Goal: Task Accomplishment & Management: Manage account settings

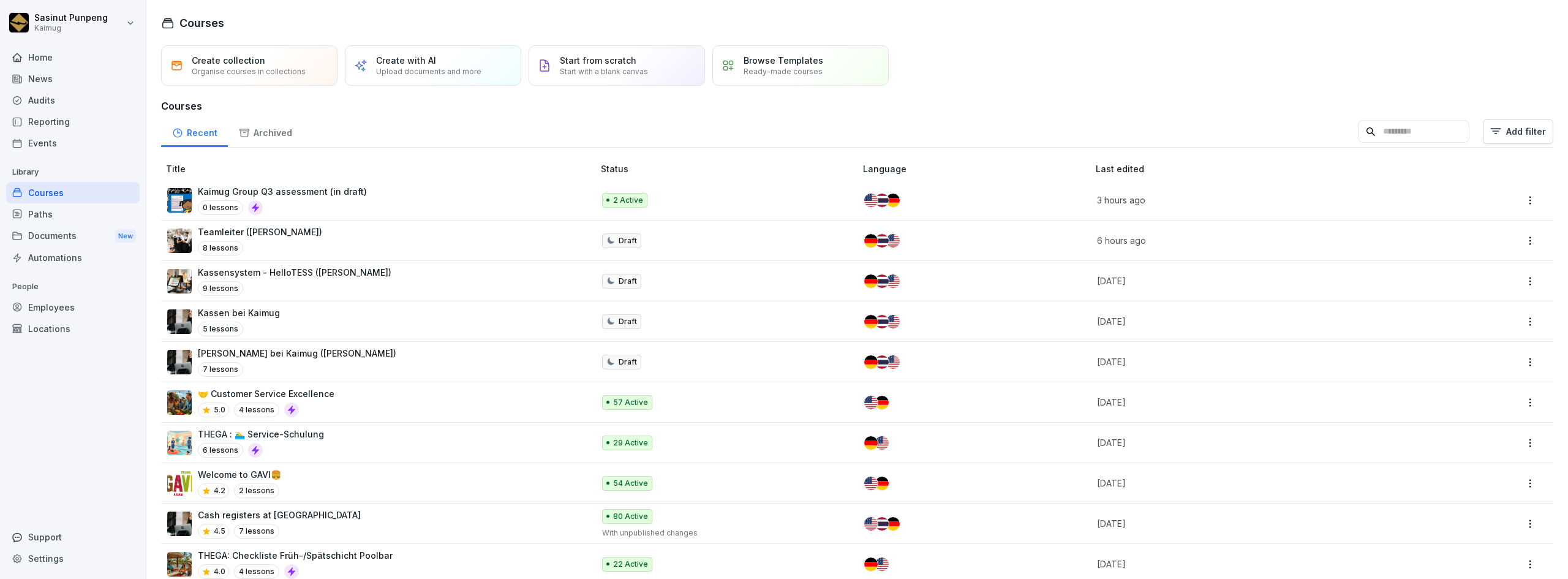
click at [339, 216] on td "Kaimug Group Q3 assessment (in draft) 0 lessons" at bounding box center [379, 200] width 435 height 40
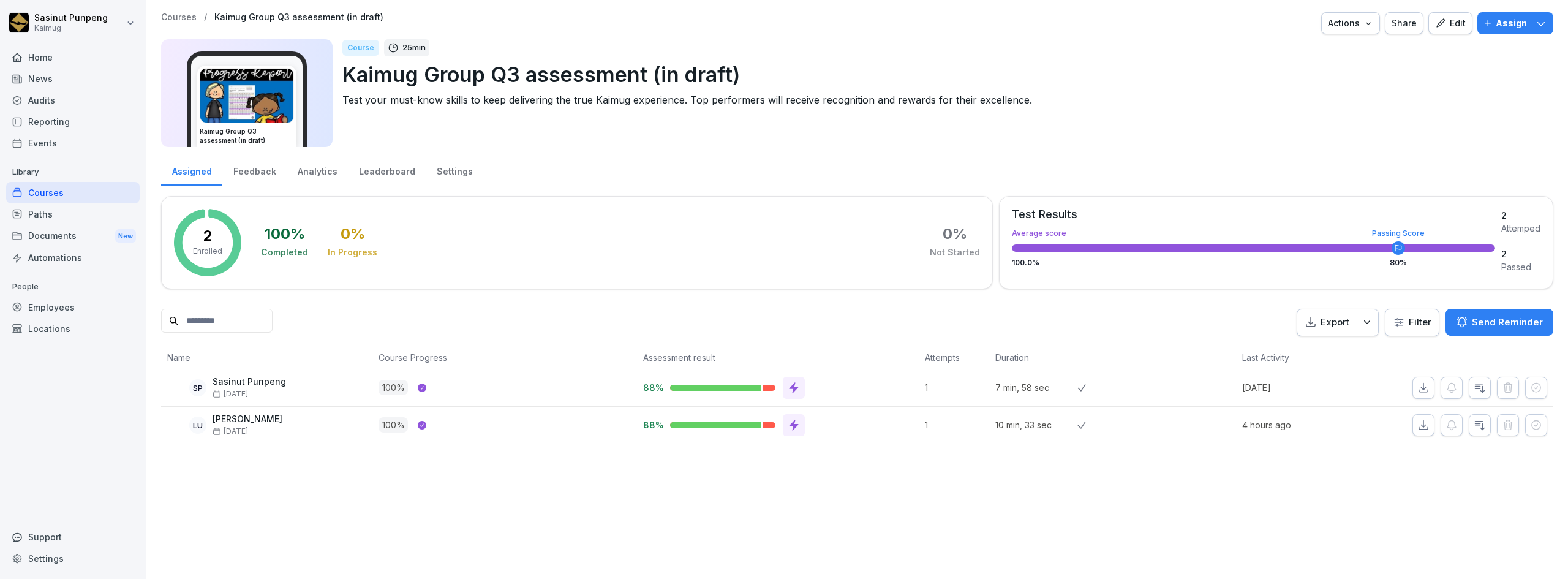
drag, startPoint x: 1318, startPoint y: 386, endPoint x: 1244, endPoint y: 339, distance: 87.7
click at [1244, 339] on div "Assigned Feedback Analytics Leaderboard Settings 2 Enrolled 100 % Completed 0 %…" at bounding box center [857, 299] width 1392 height 290
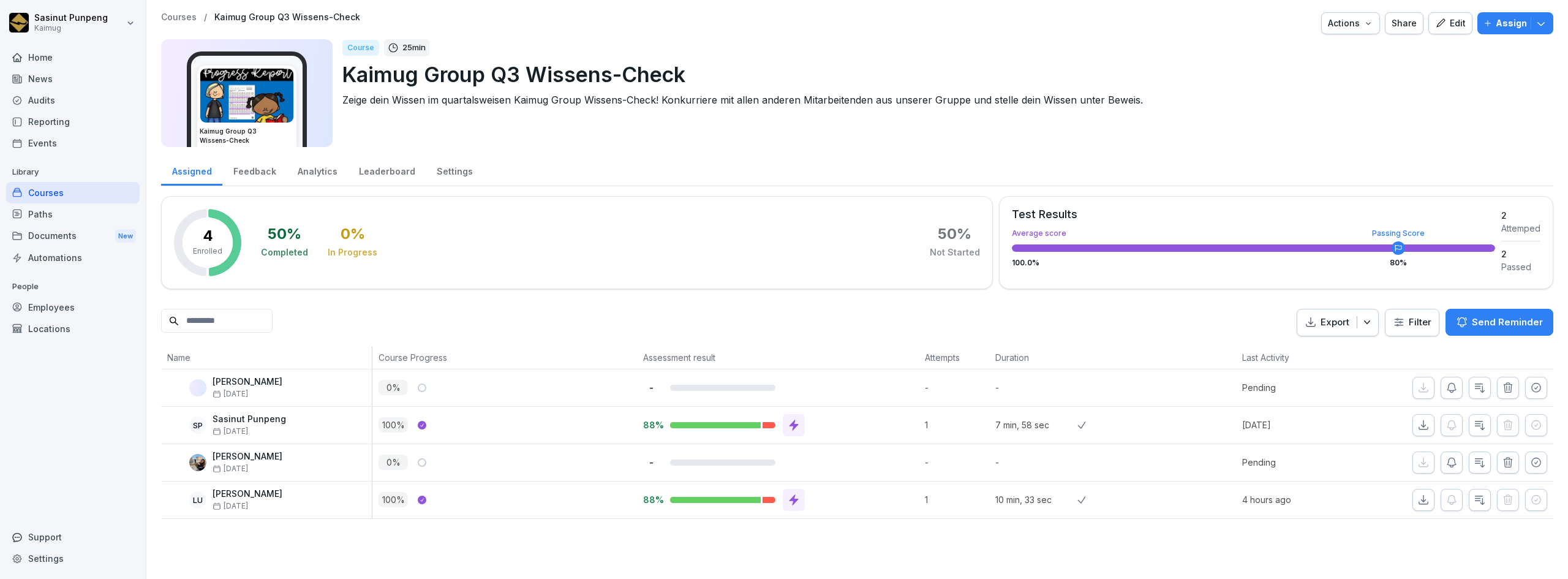
click at [1441, 26] on div "Edit" at bounding box center [1450, 23] width 30 height 13
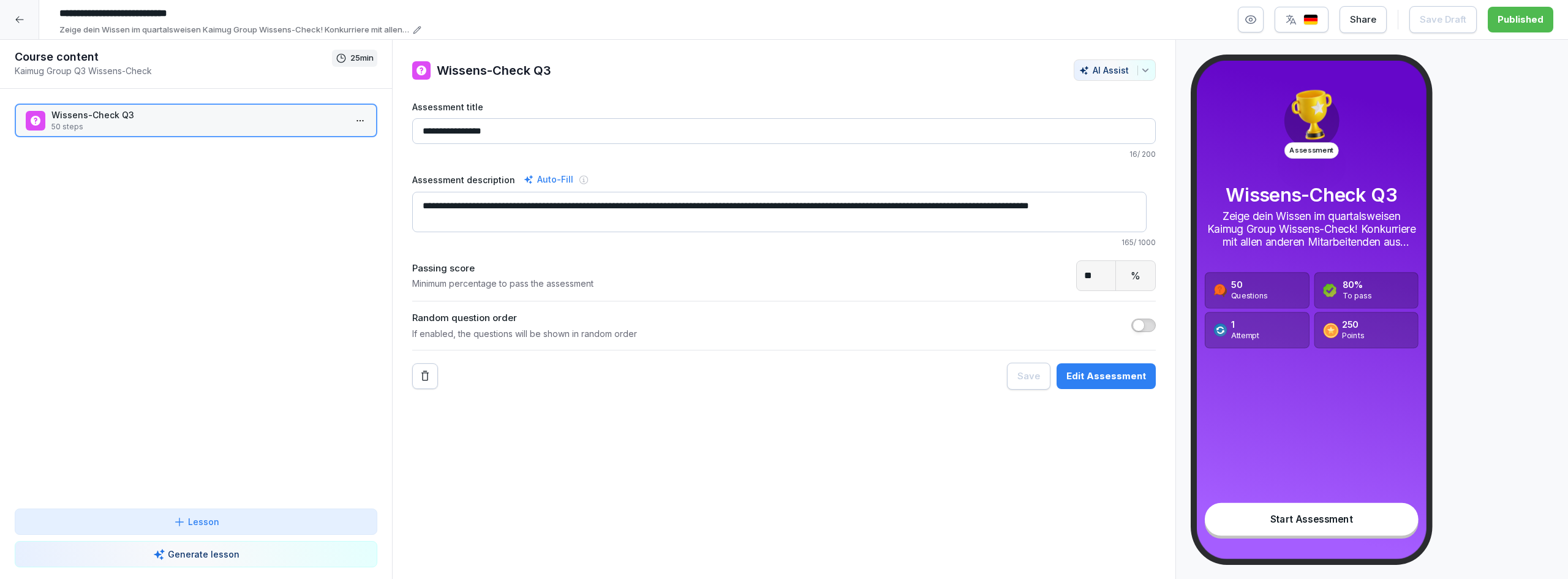
click at [1305, 21] on div "button" at bounding box center [1302, 19] width 33 height 12
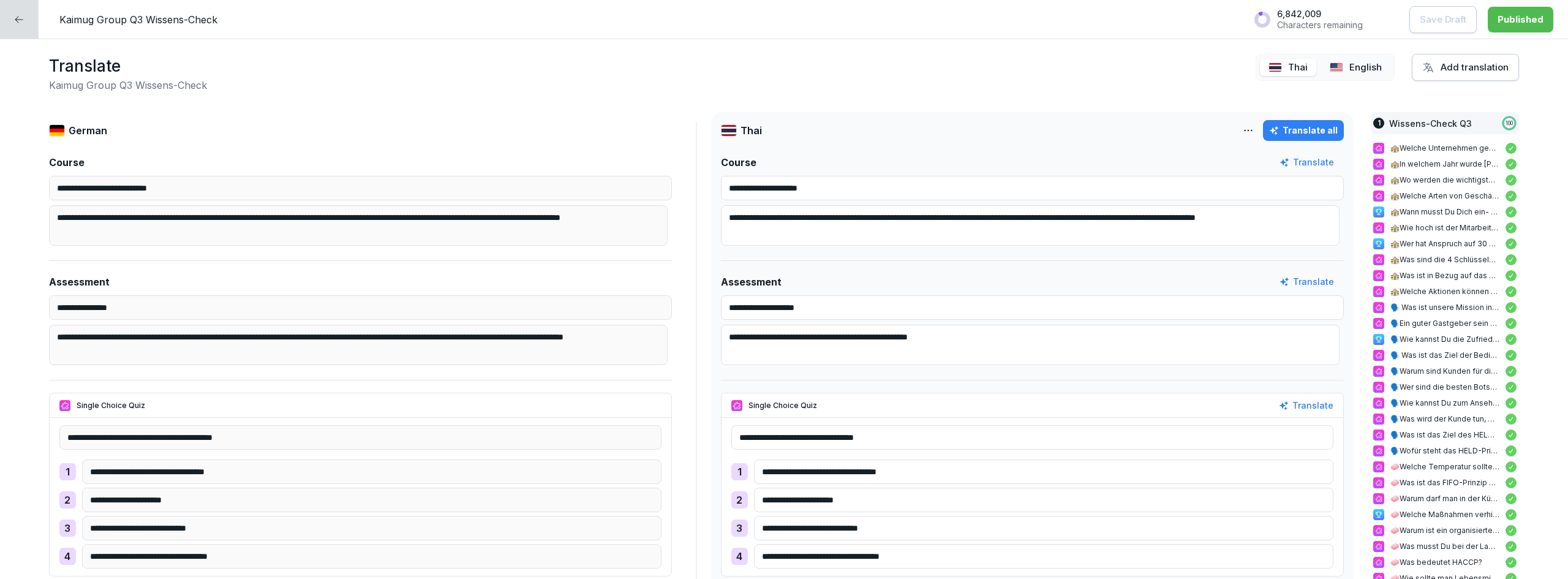
click at [1337, 71] on div "English" at bounding box center [1356, 68] width 69 height 18
drag, startPoint x: 847, startPoint y: 182, endPoint x: 949, endPoint y: 198, distance: 103.2
click at [949, 198] on div "**********" at bounding box center [1032, 199] width 623 height 92
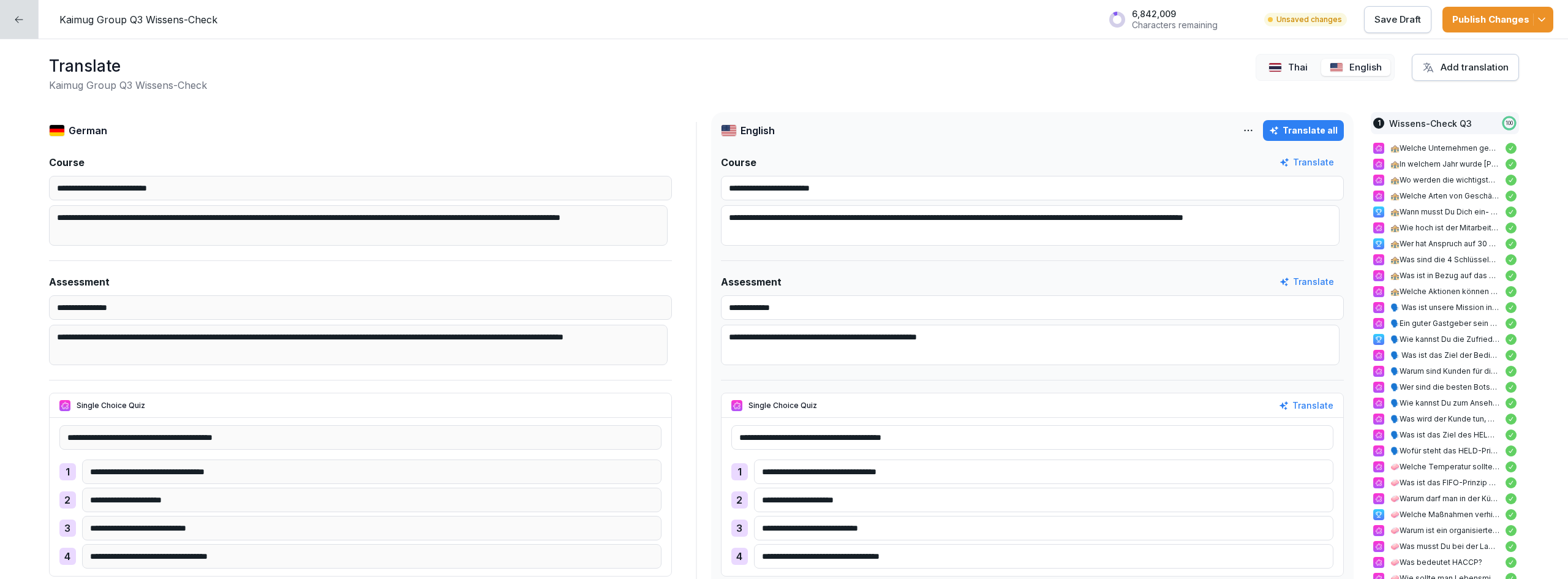
type input "**********"
click at [1391, 21] on p "Save Draft" at bounding box center [1397, 19] width 46 height 13
click at [1488, 24] on div "Publish Changes" at bounding box center [1498, 19] width 91 height 13
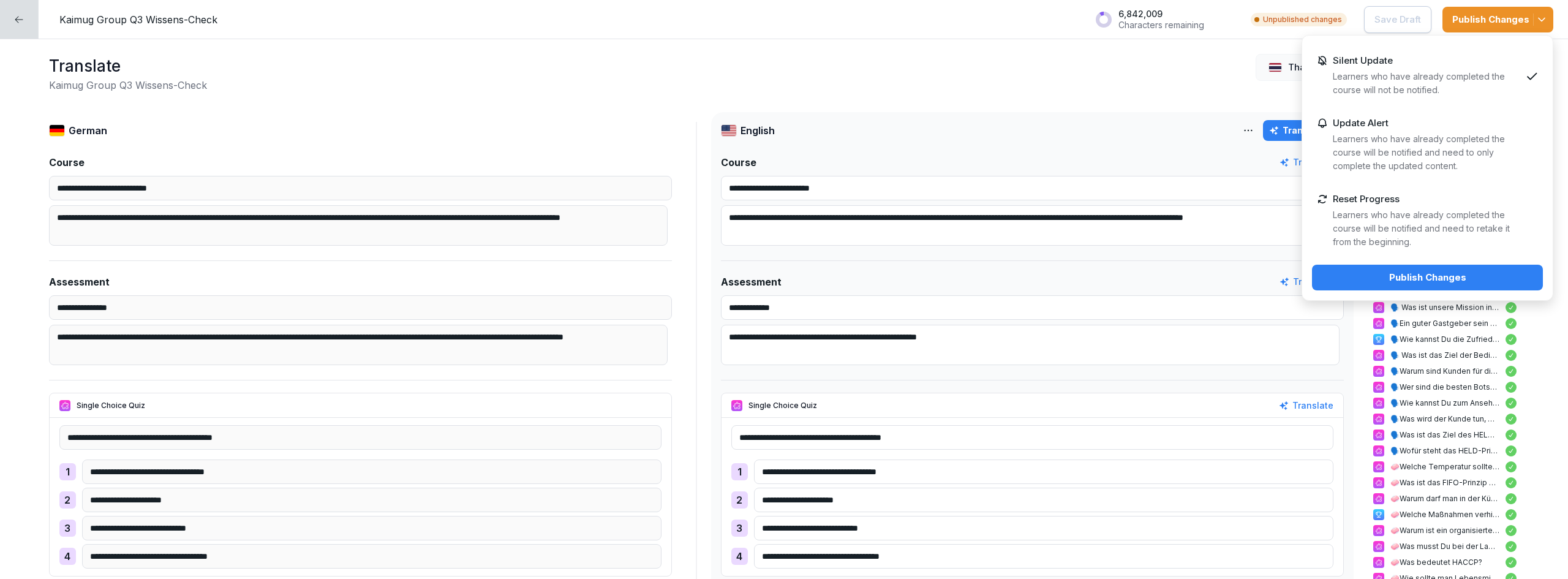
click at [1410, 271] on div "Publish Changes" at bounding box center [1427, 277] width 211 height 13
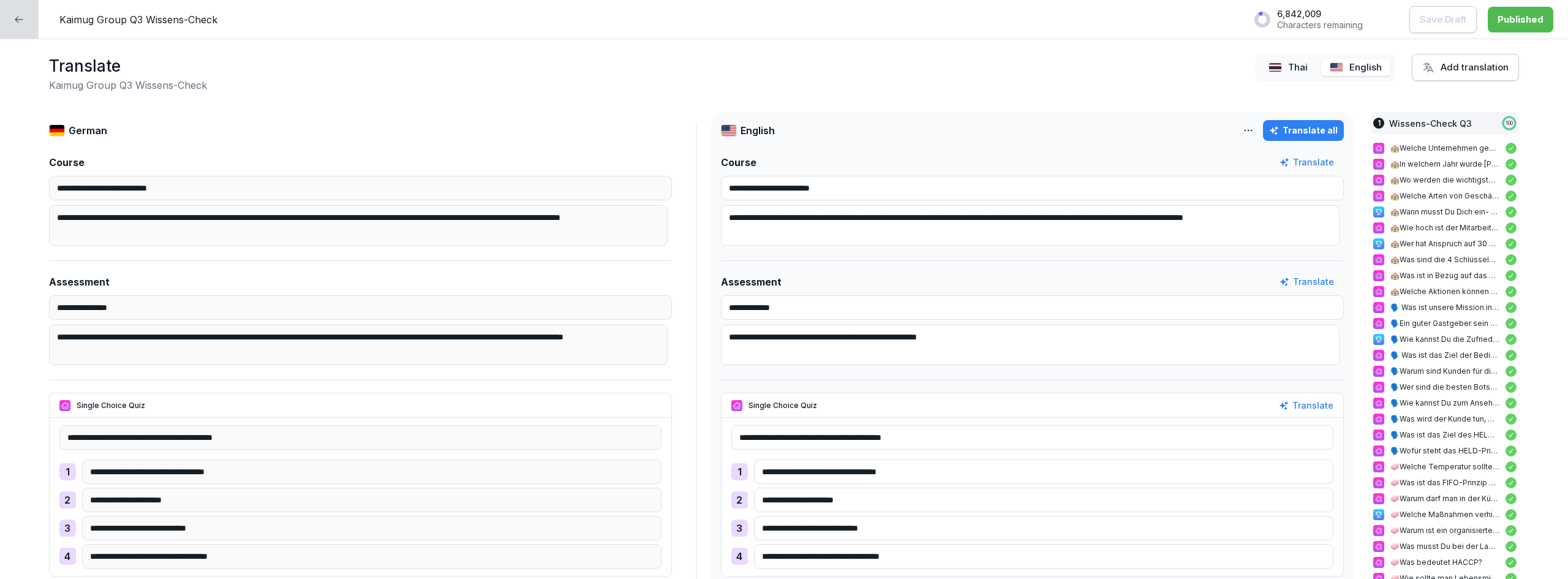
click at [6, 19] on div at bounding box center [19, 19] width 39 height 39
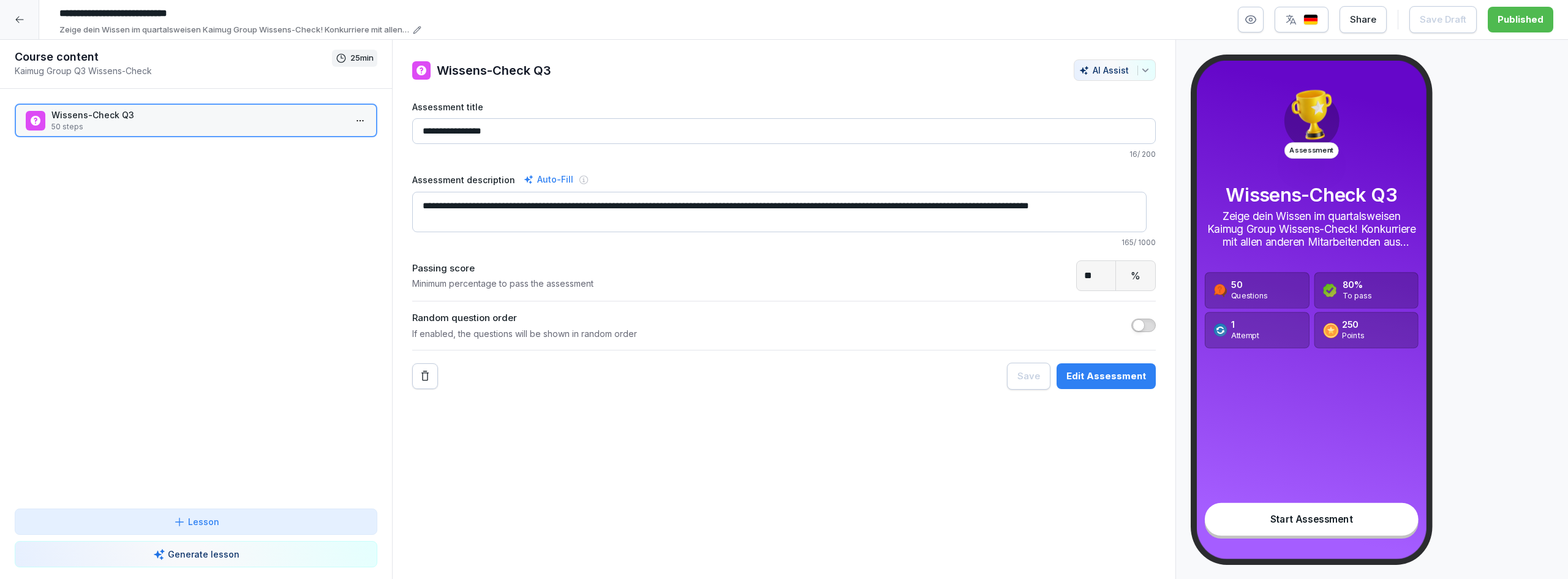
click at [29, 24] on div at bounding box center [19, 19] width 39 height 39
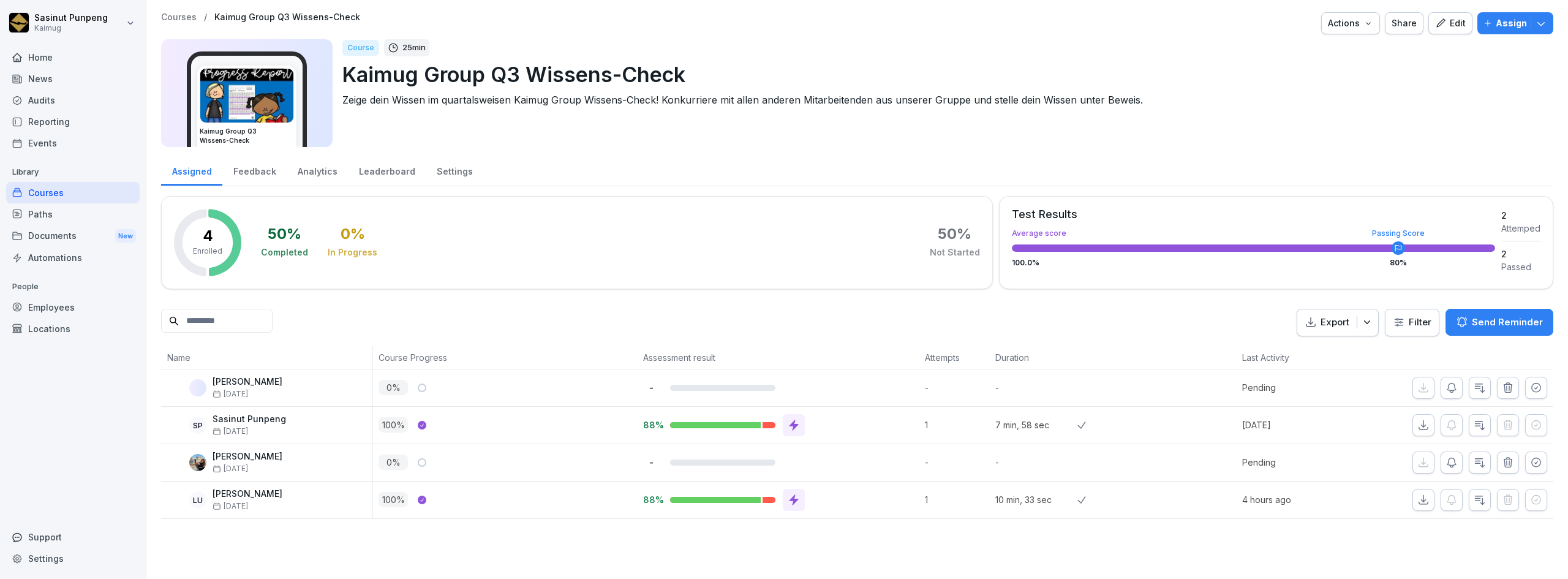
click at [32, 302] on div "Employees" at bounding box center [73, 306] width 134 height 21
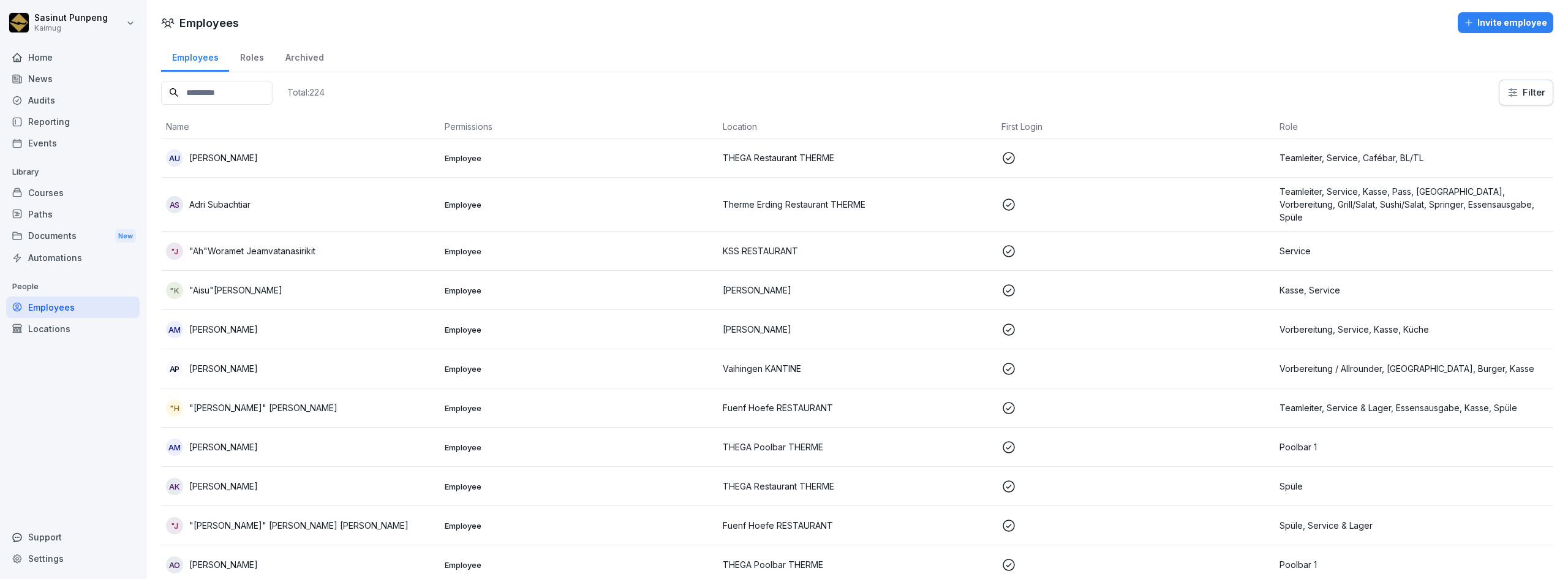
click at [257, 95] on input at bounding box center [217, 93] width 111 height 24
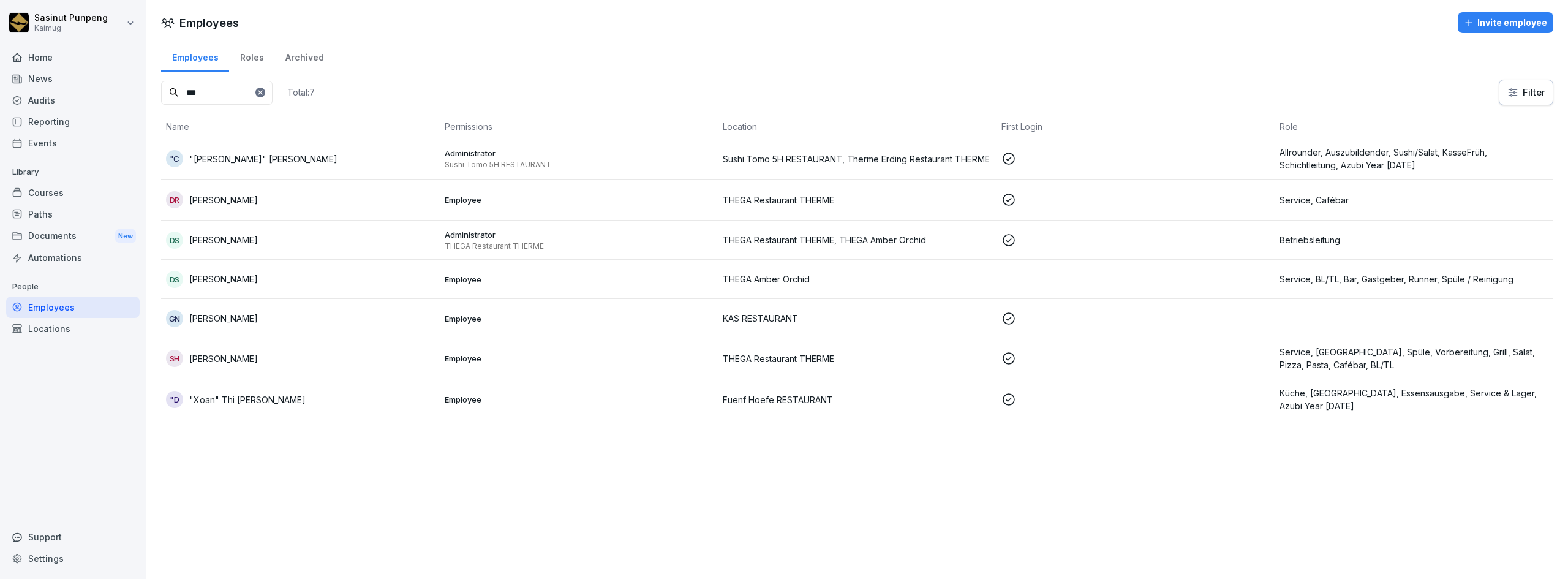
type input "***"
click at [300, 237] on div "DS [PERSON_NAME]" at bounding box center [300, 240] width 269 height 17
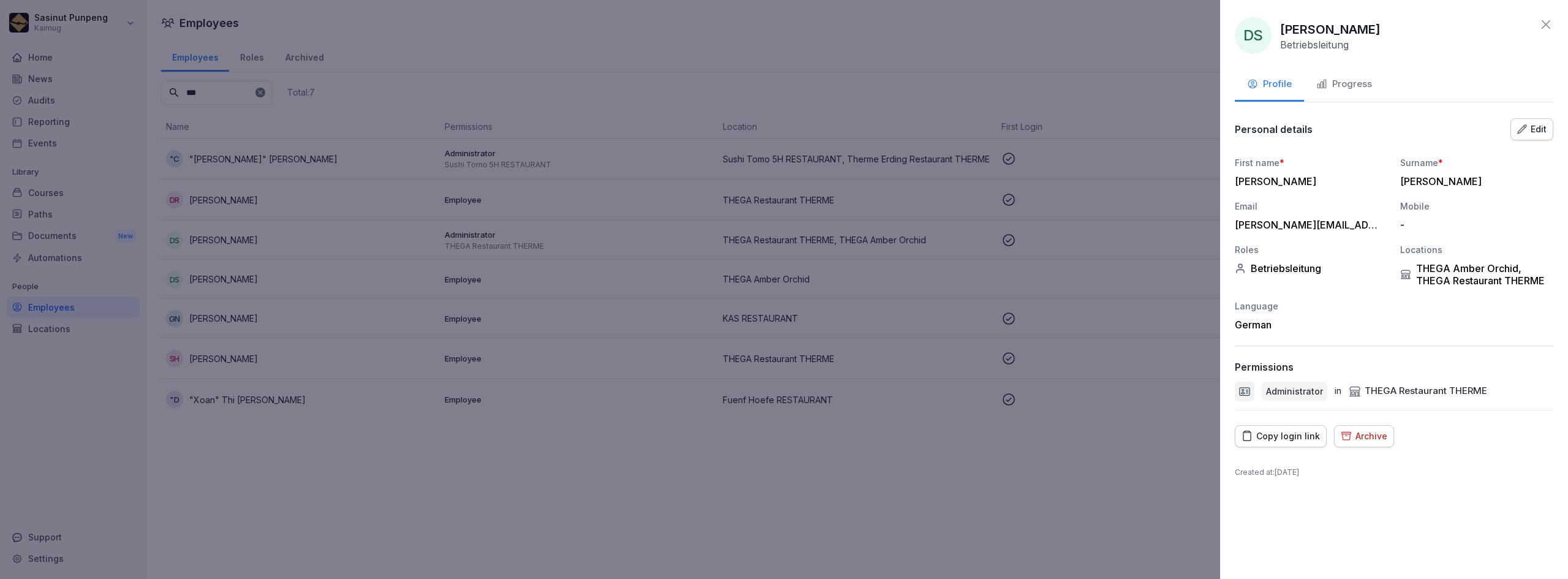
click at [727, 255] on div at bounding box center [784, 289] width 1568 height 579
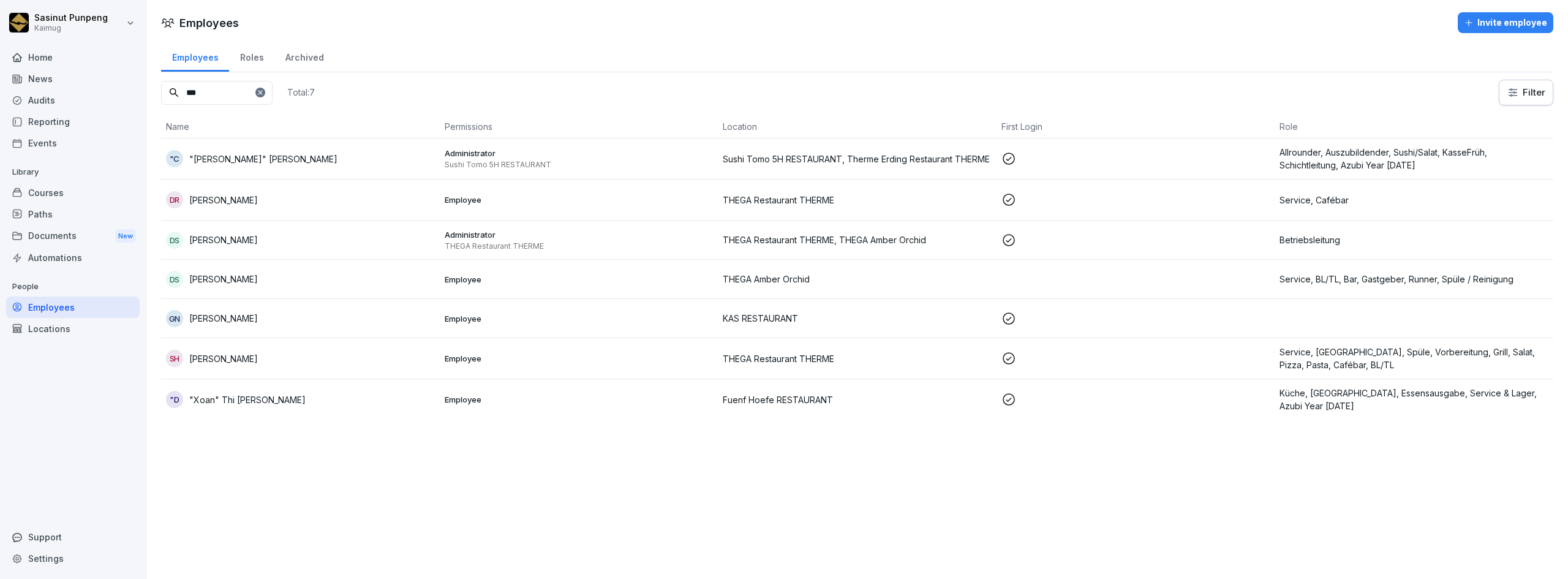
click at [621, 267] on td "Employee" at bounding box center [579, 279] width 279 height 39
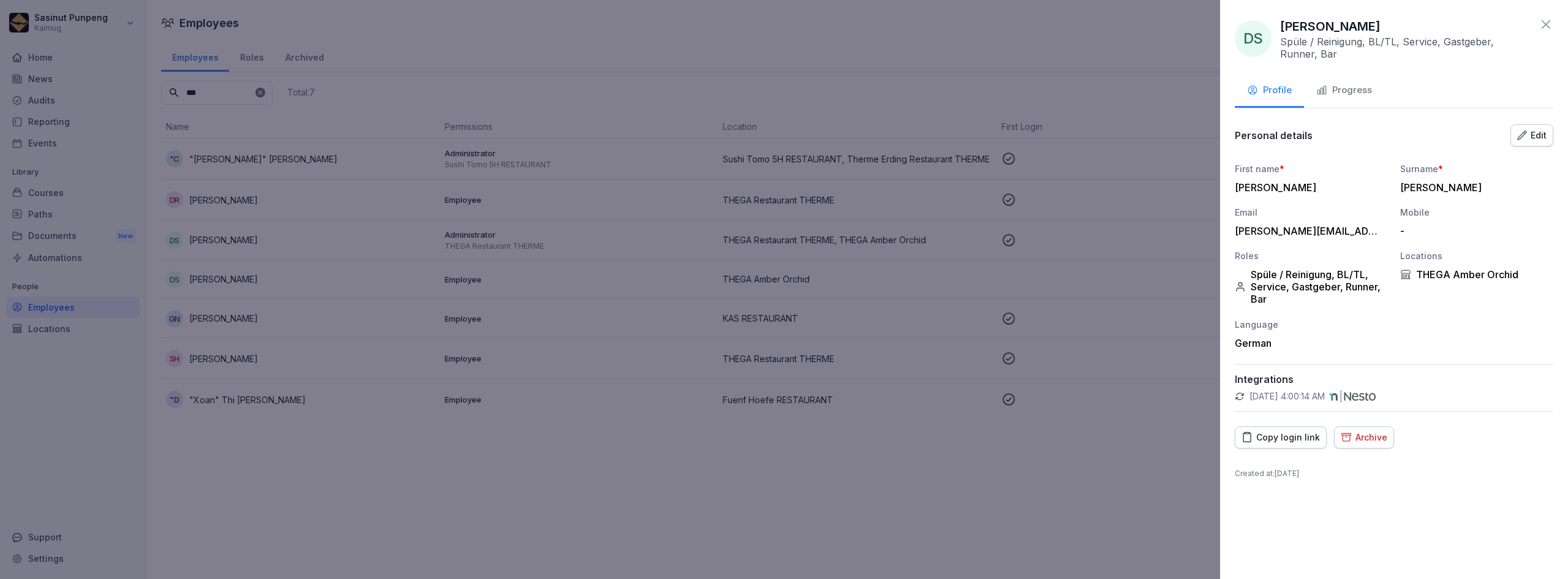
click at [1331, 95] on div "Progress" at bounding box center [1344, 90] width 56 height 14
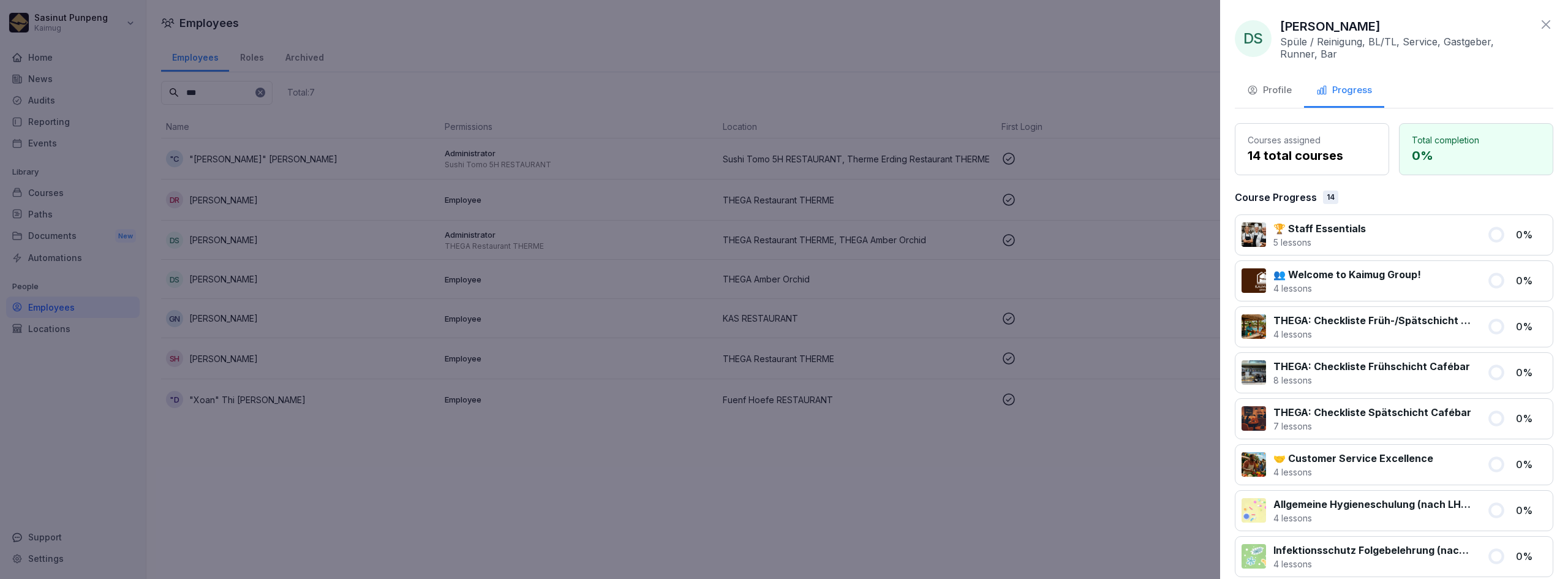
click at [1286, 92] on div "Profile" at bounding box center [1269, 90] width 45 height 14
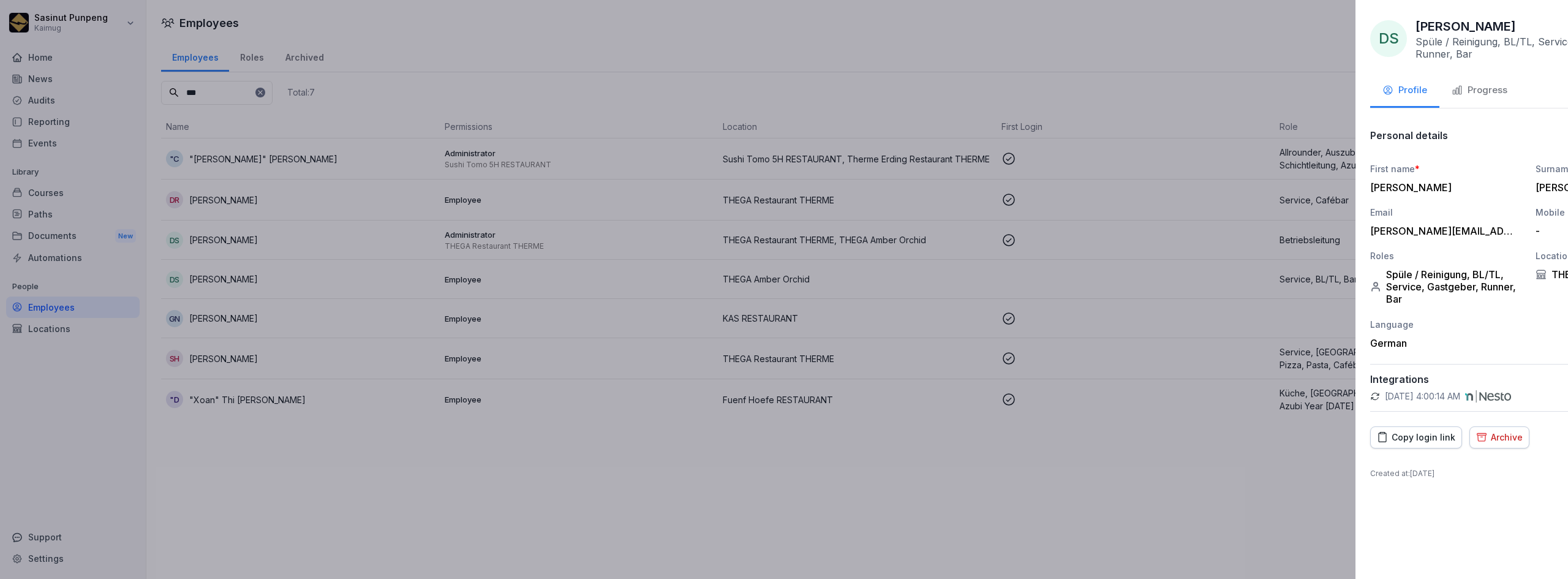
click at [502, 178] on div at bounding box center [784, 289] width 1568 height 579
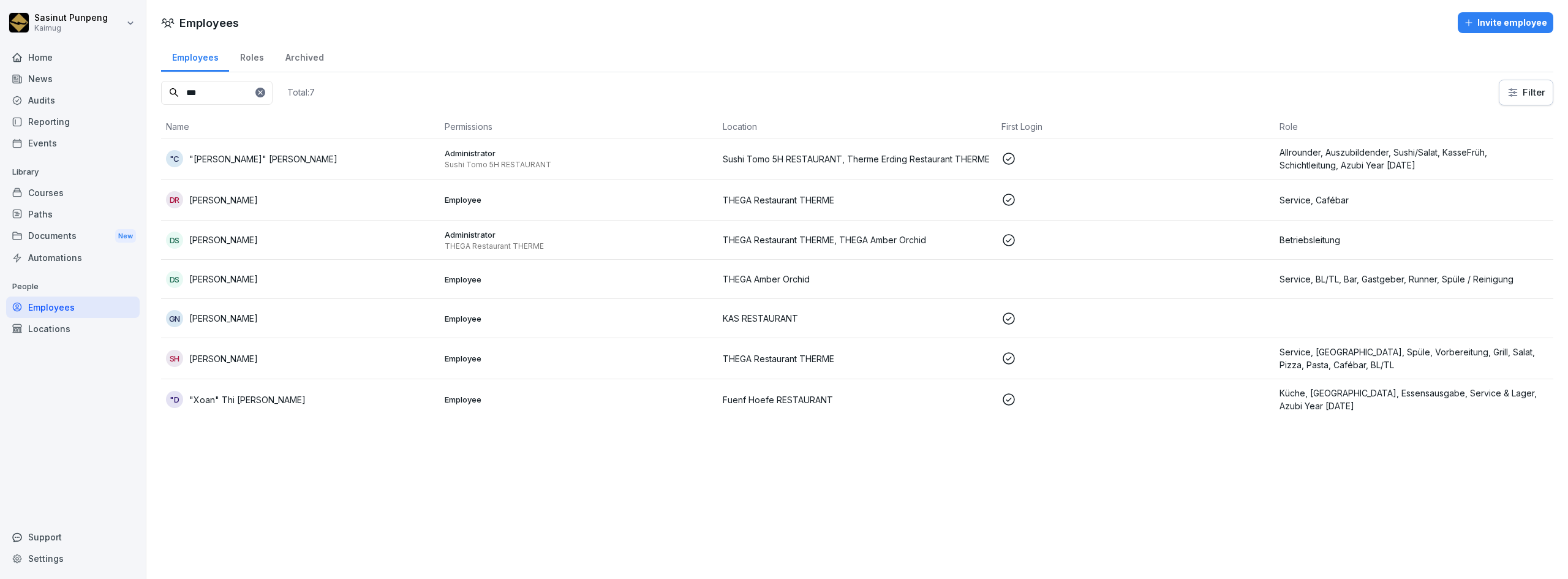
click at [538, 229] on p "Administrator" at bounding box center [579, 235] width 269 height 11
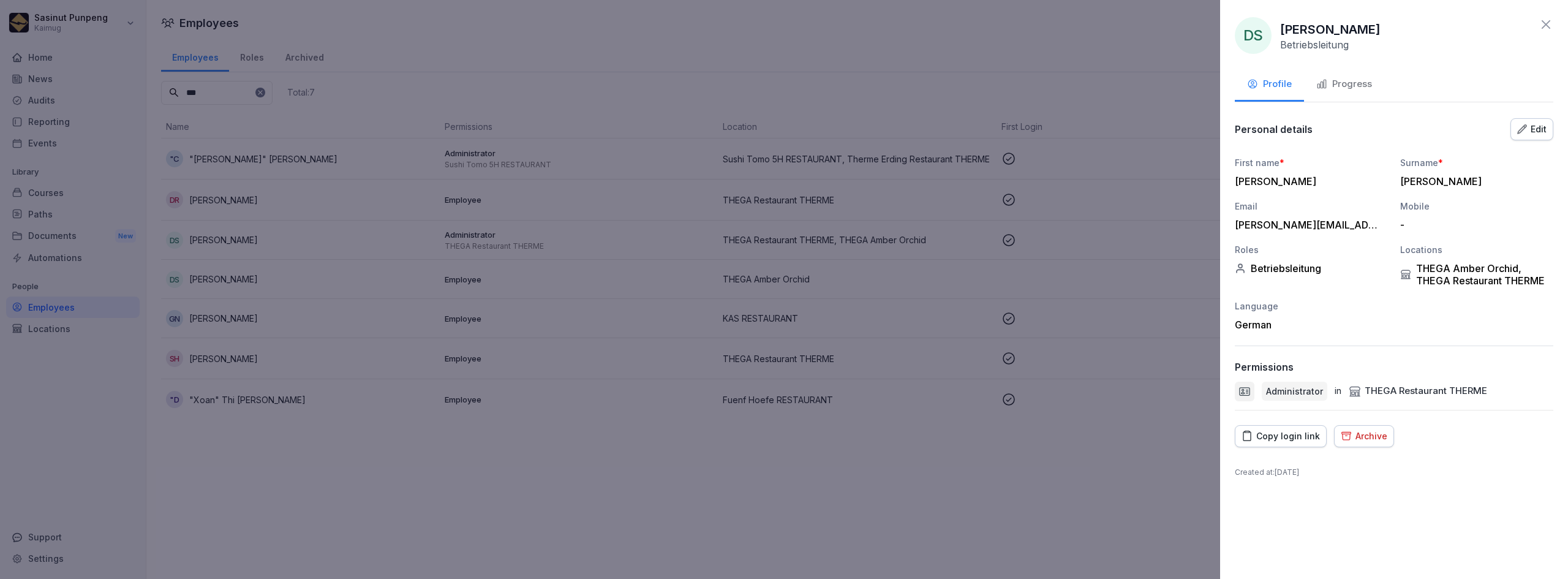
click at [1320, 230] on div "[PERSON_NAME][EMAIL_ADDRESS][DOMAIN_NAME]" at bounding box center [1309, 225] width 147 height 12
click at [1544, 19] on icon at bounding box center [1546, 24] width 15 height 15
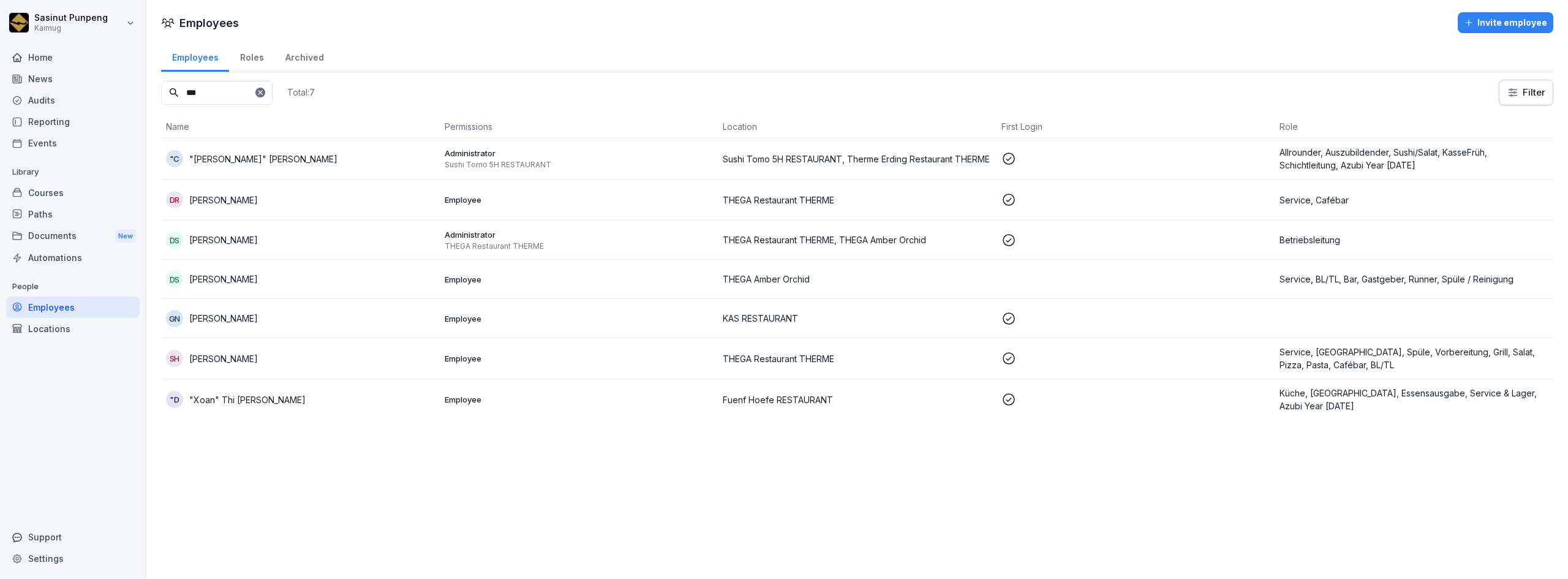
click at [711, 286] on td "Employee" at bounding box center [579, 279] width 279 height 39
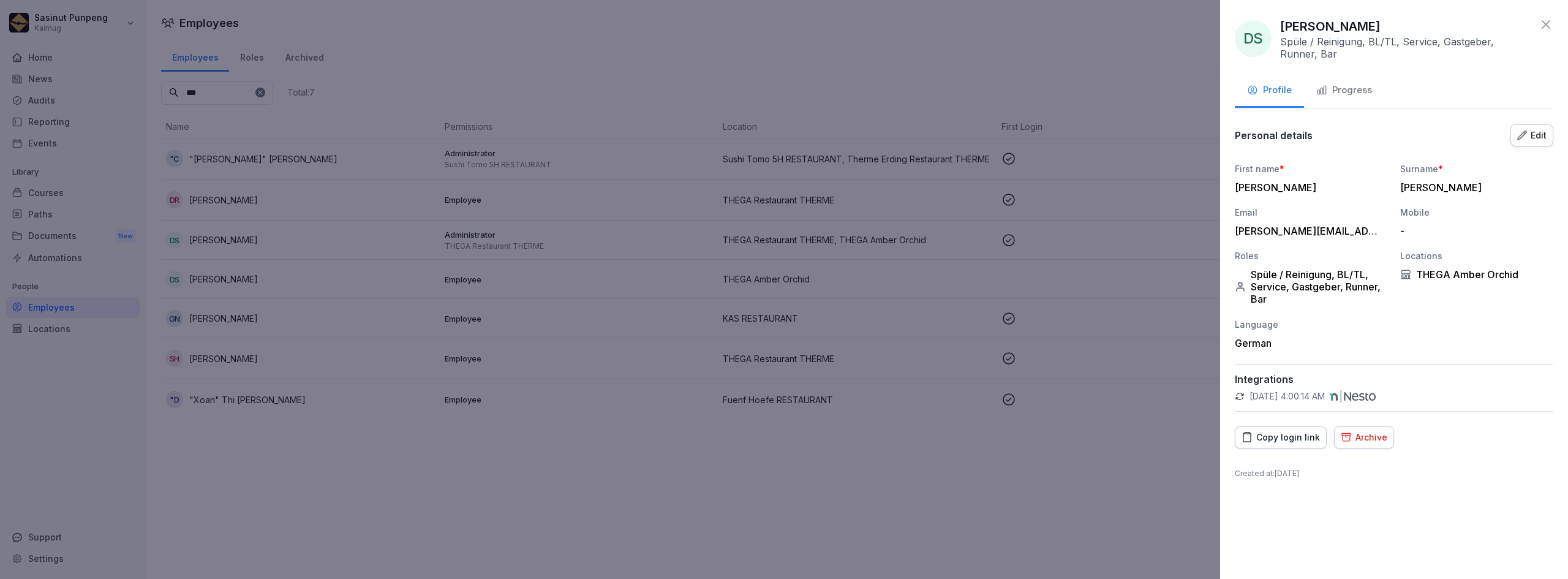
click at [1349, 90] on div "Progress" at bounding box center [1344, 90] width 56 height 14
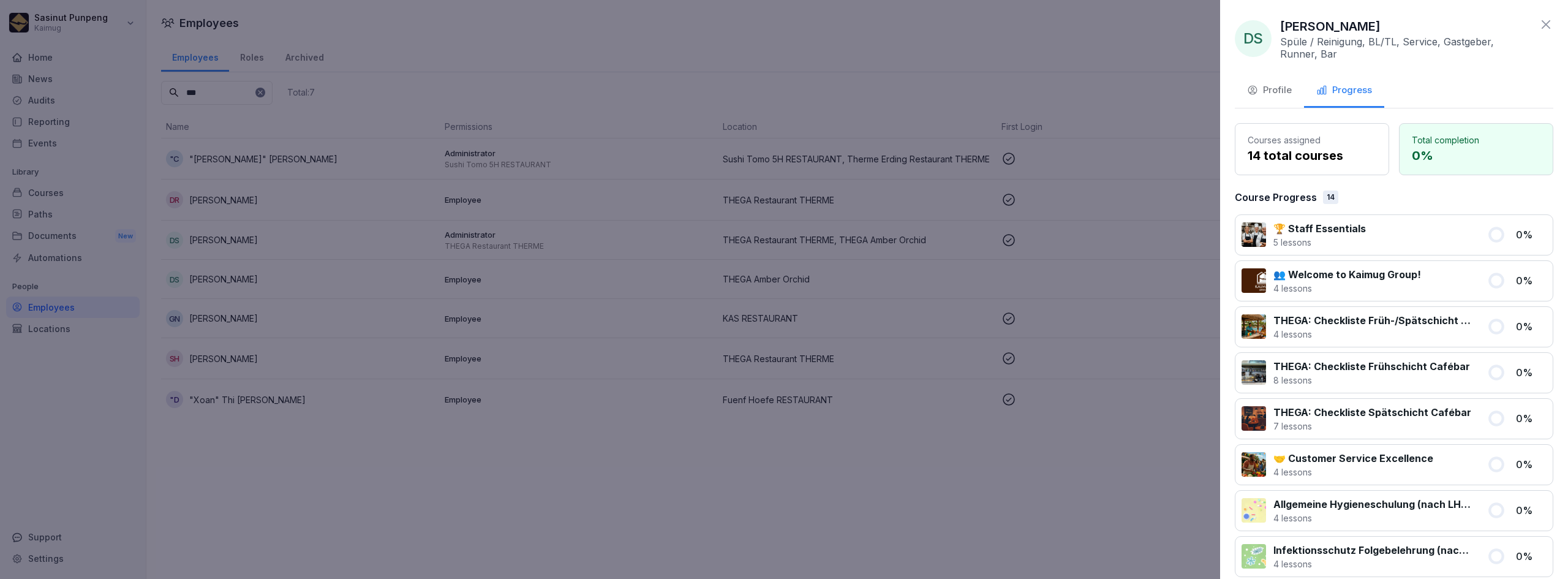
click at [1283, 93] on div "Profile" at bounding box center [1269, 90] width 45 height 14
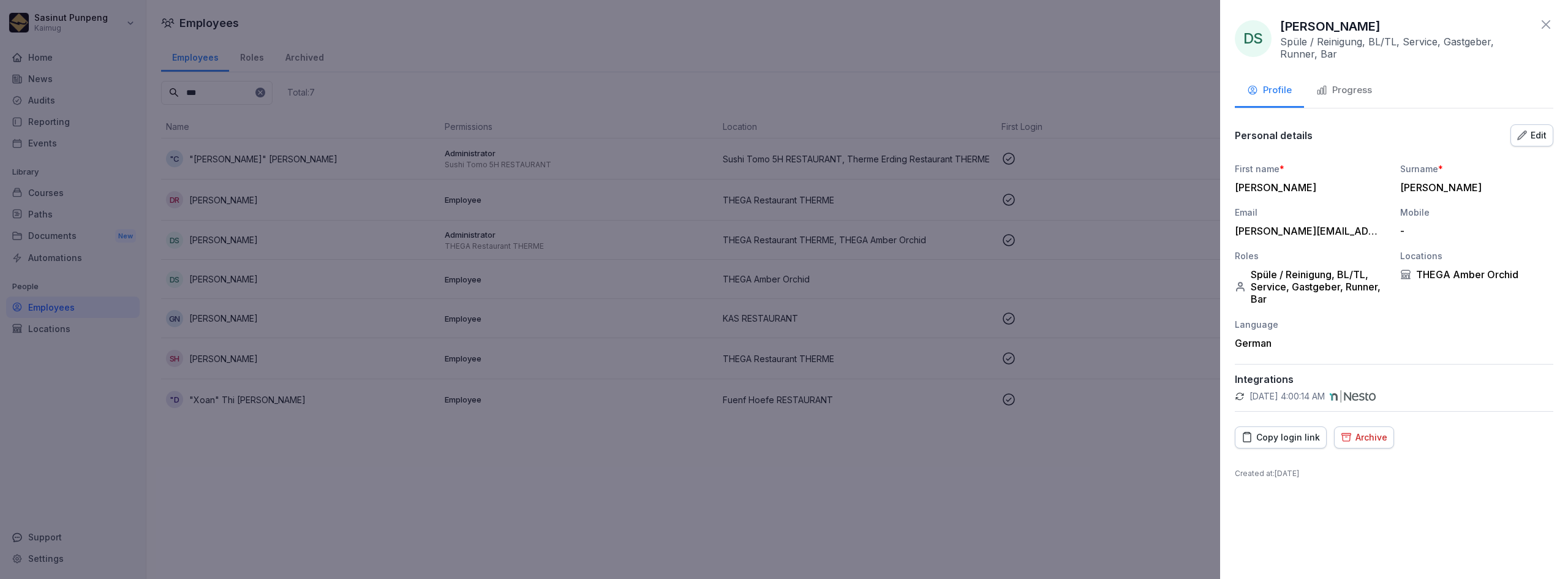
click at [1384, 436] on button "Archive" at bounding box center [1364, 437] width 60 height 22
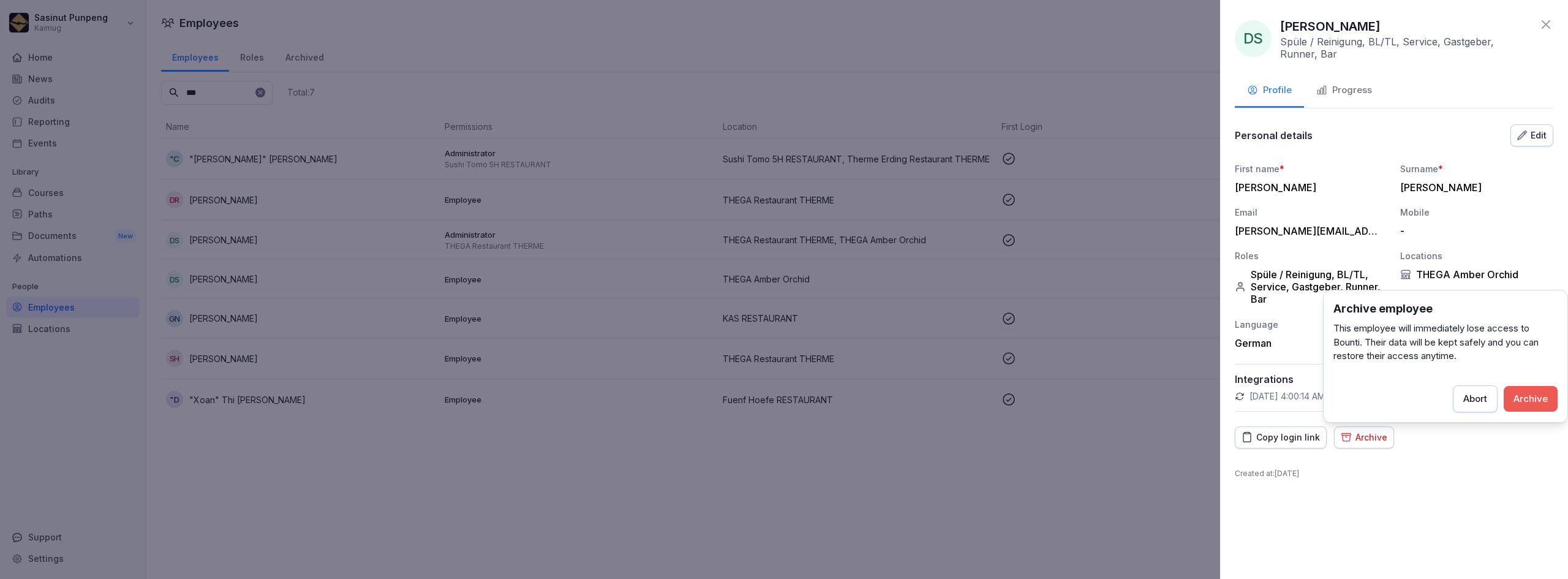
click at [1519, 398] on div "Archive" at bounding box center [1531, 398] width 35 height 13
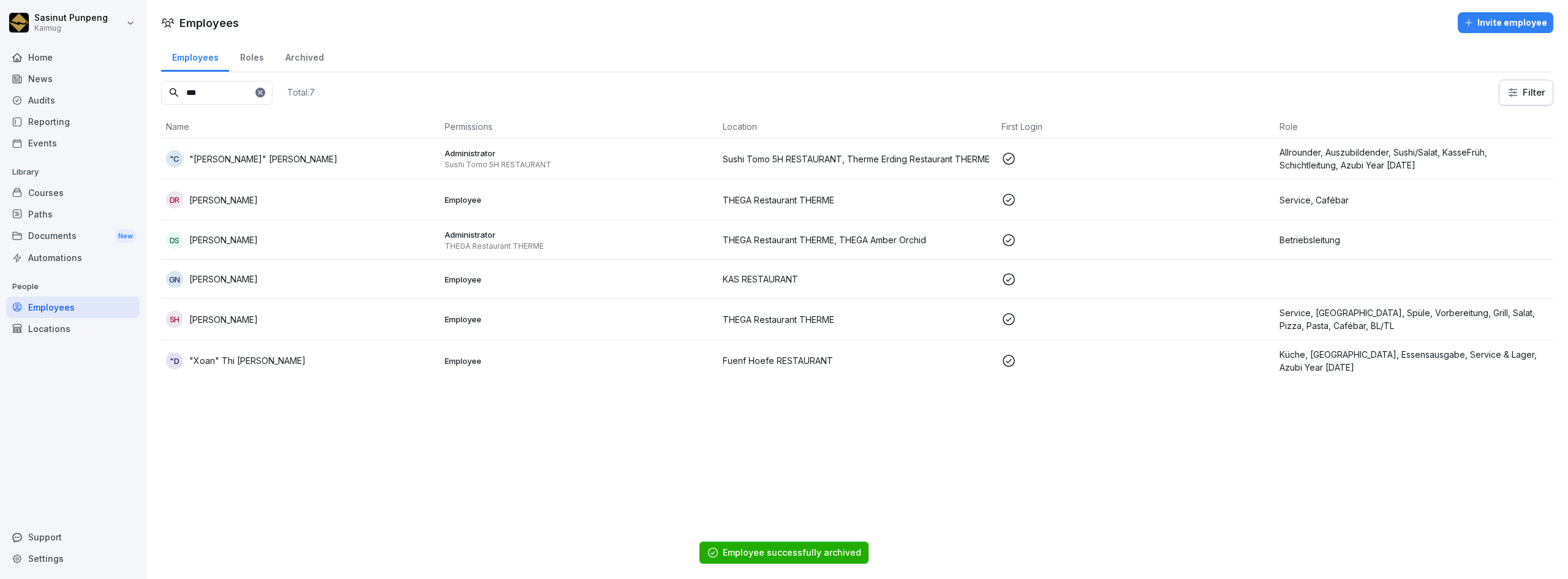
click at [329, 242] on div "DS [PERSON_NAME]" at bounding box center [300, 240] width 269 height 17
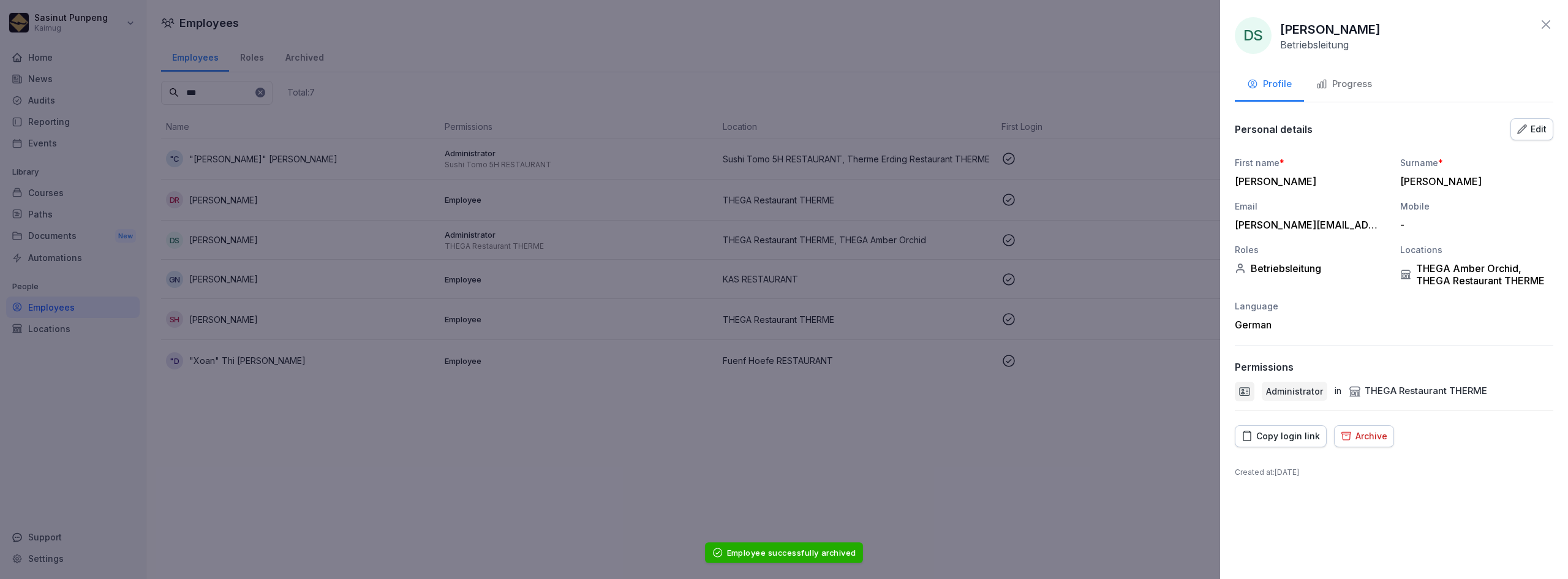
click at [1349, 91] on button "Progress" at bounding box center [1344, 85] width 80 height 33
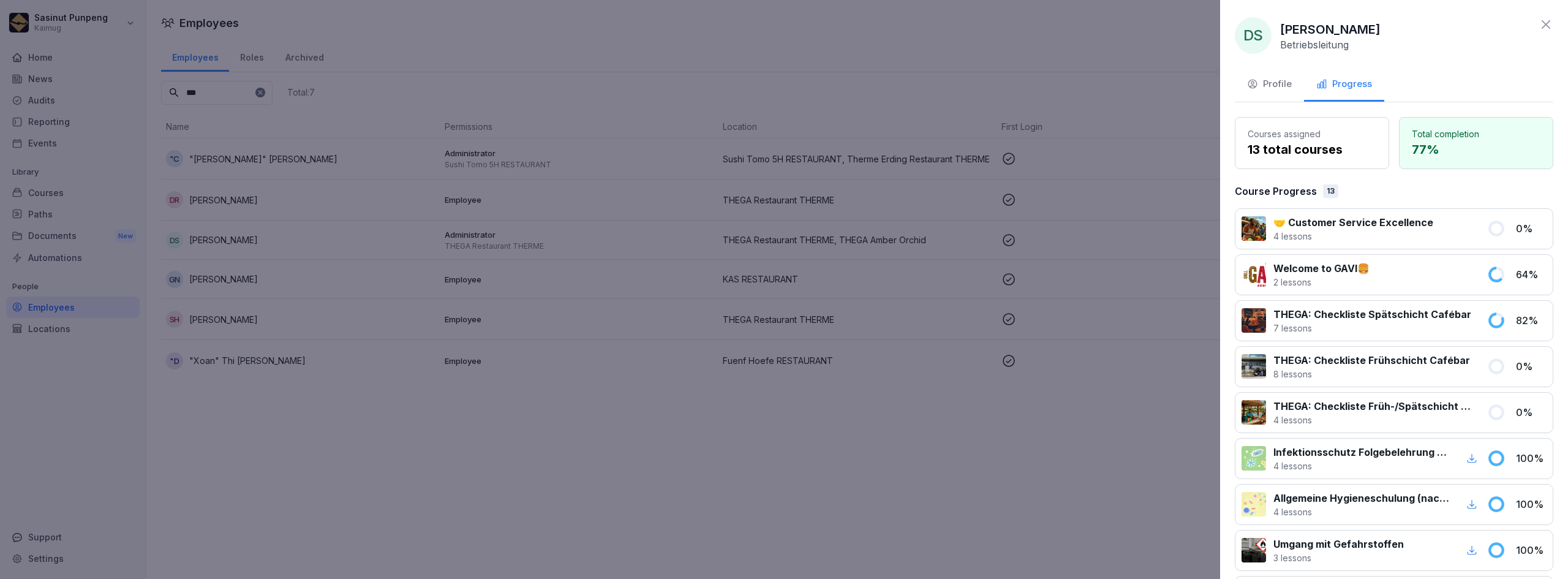
click at [1288, 82] on div "Profile" at bounding box center [1269, 84] width 45 height 14
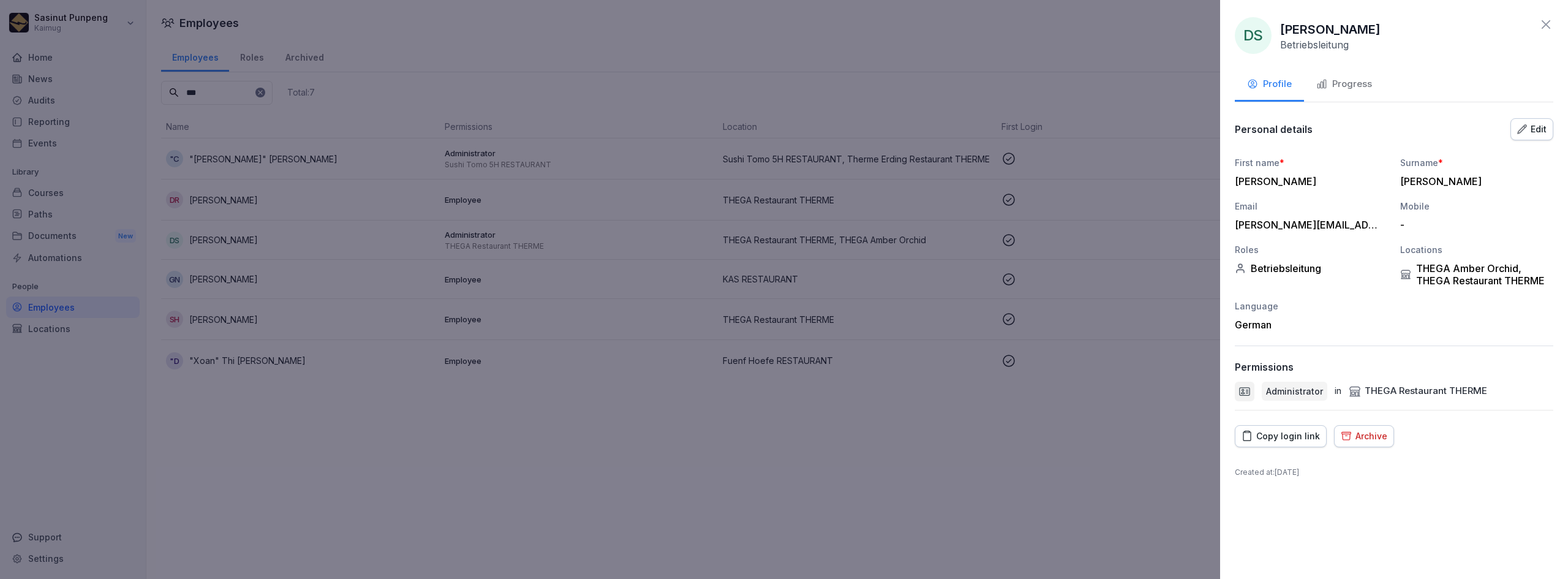
drag, startPoint x: 1336, startPoint y: 230, endPoint x: 1223, endPoint y: 226, distance: 113.1
click at [1223, 226] on div "DS [PERSON_NAME] Betriebsleitung Profile Progress Personal details Edit First n…" at bounding box center [1394, 289] width 348 height 579
copy div "[PERSON_NAME][EMAIL_ADDRESS][DOMAIN_NAME]"
click at [1370, 488] on div "DS [PERSON_NAME] Betriebsleitung Profile Progress Personal details Edit First n…" at bounding box center [1394, 289] width 348 height 579
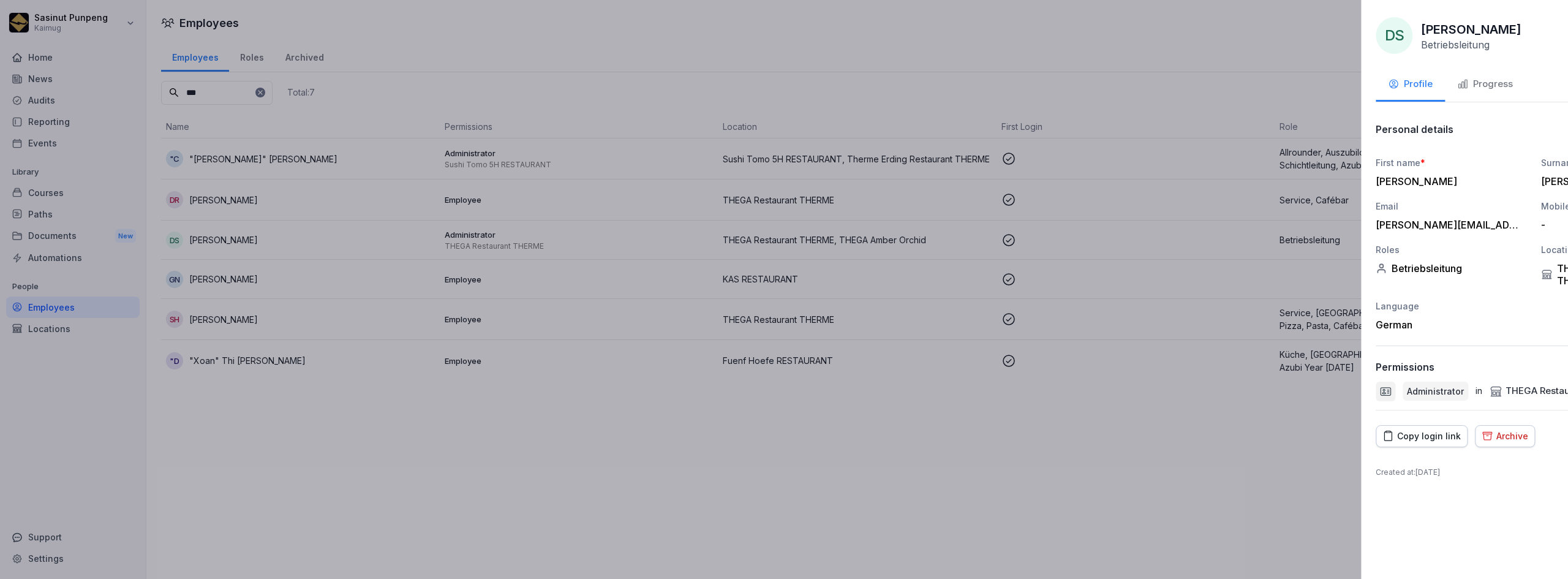
click at [1180, 472] on div at bounding box center [784, 289] width 1568 height 579
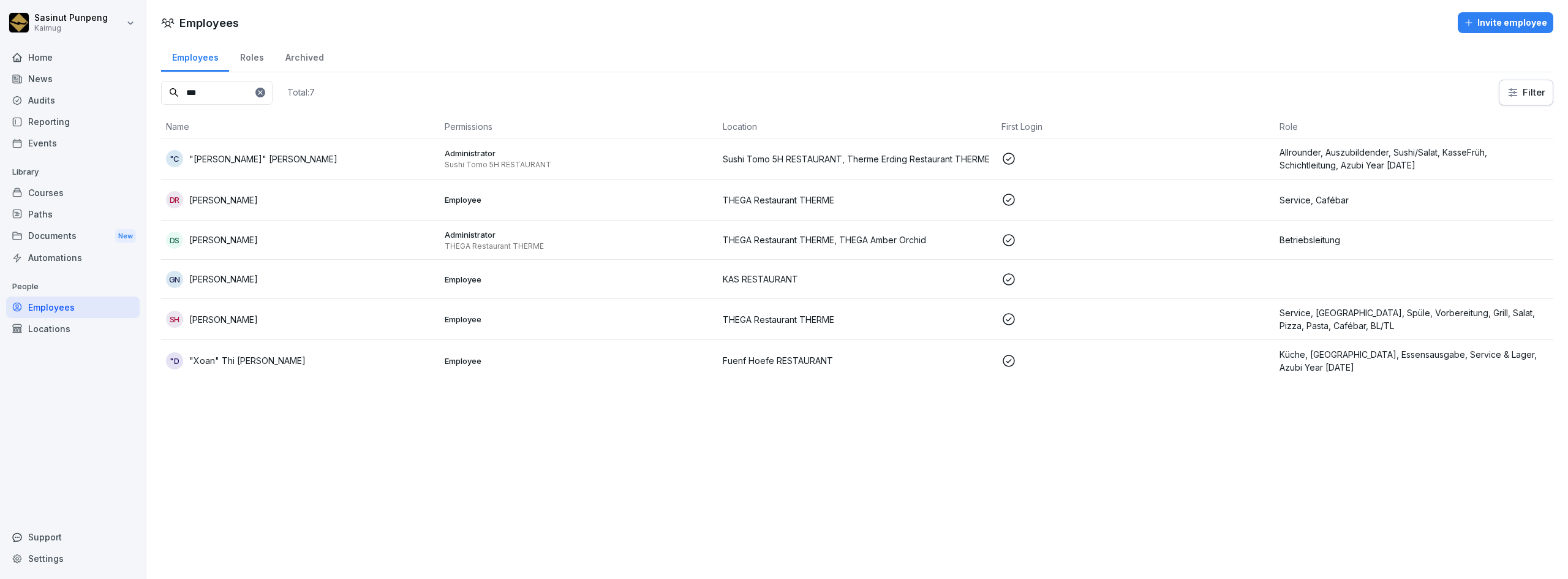
click at [293, 50] on div "Archived" at bounding box center [304, 55] width 60 height 31
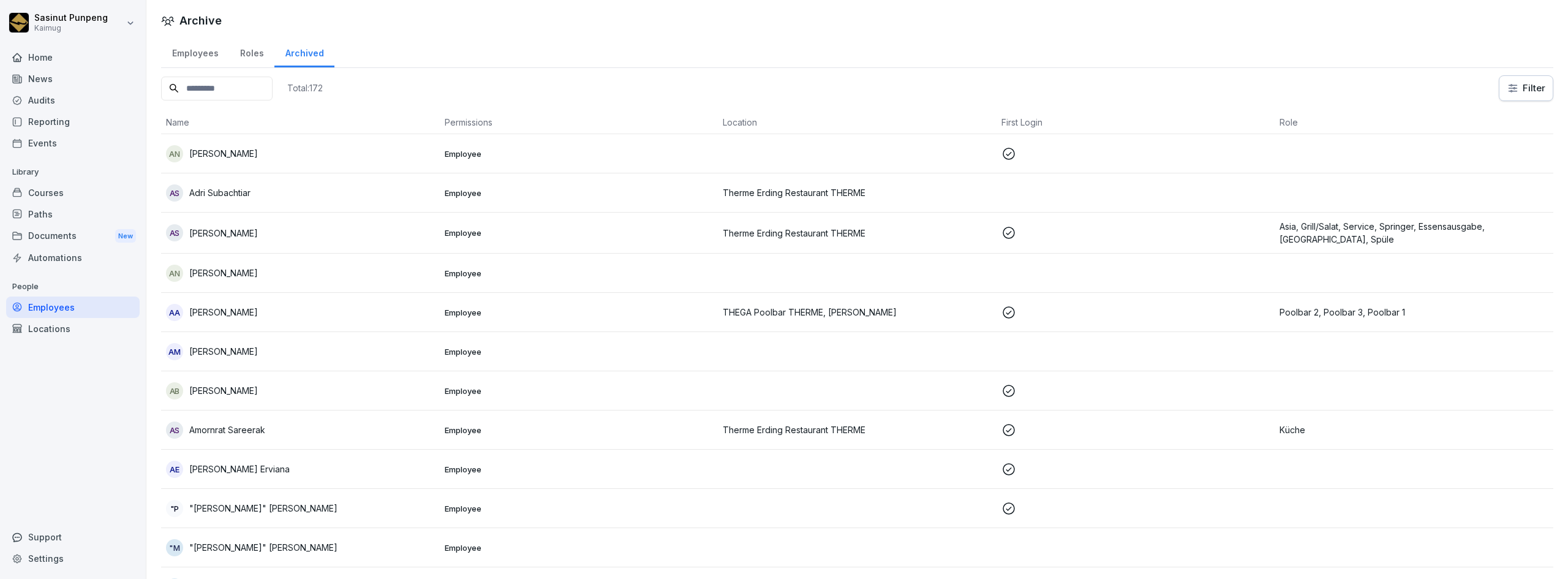
click at [226, 84] on input at bounding box center [217, 89] width 111 height 24
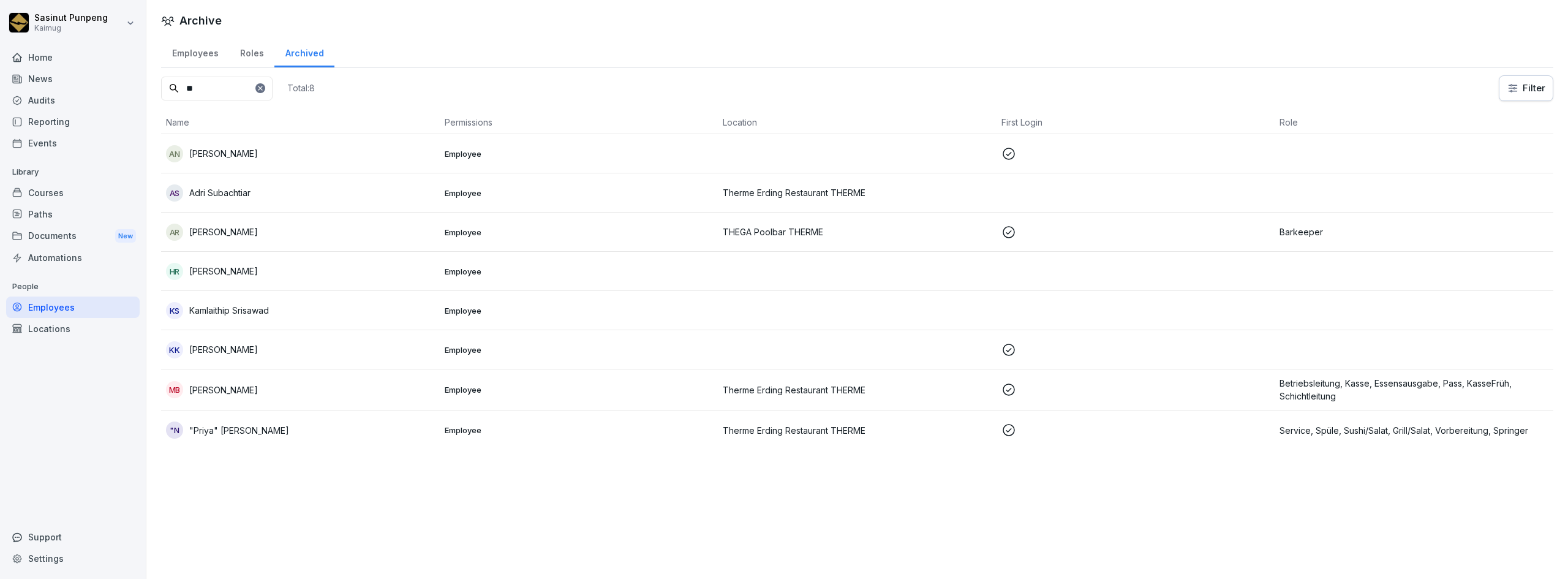
type input "*"
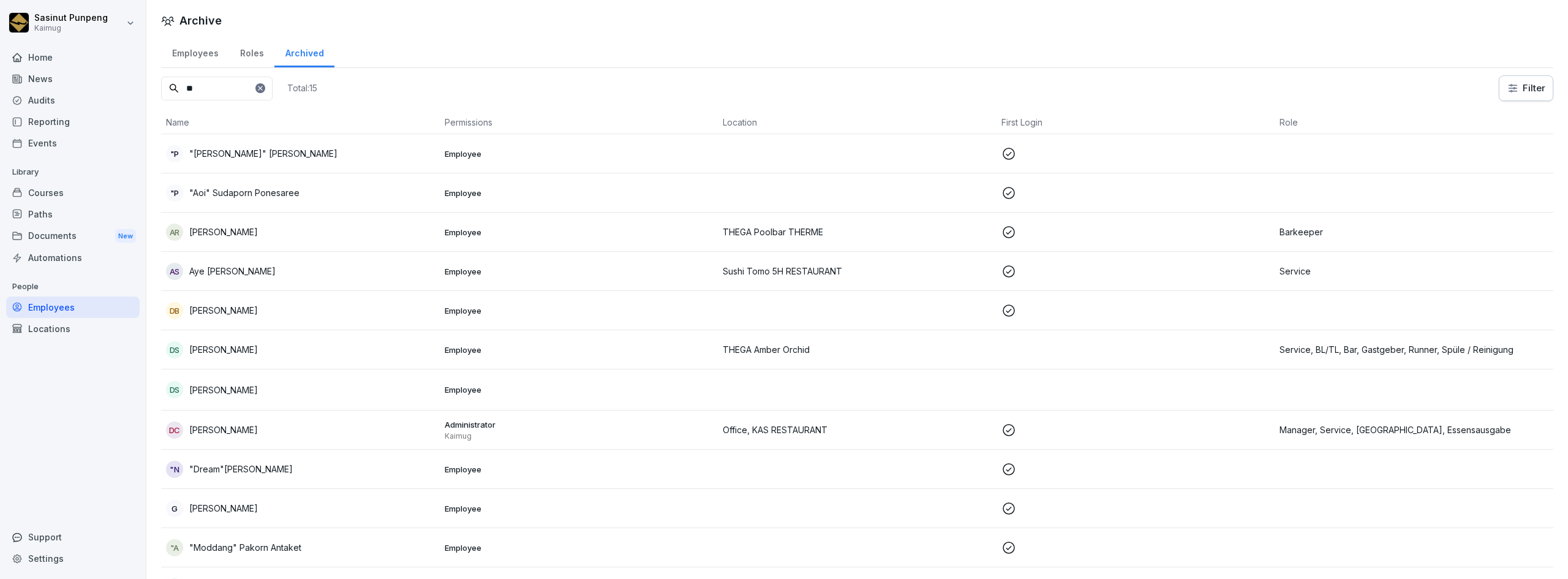
type input "**"
click at [233, 352] on p "[PERSON_NAME]" at bounding box center [224, 349] width 69 height 13
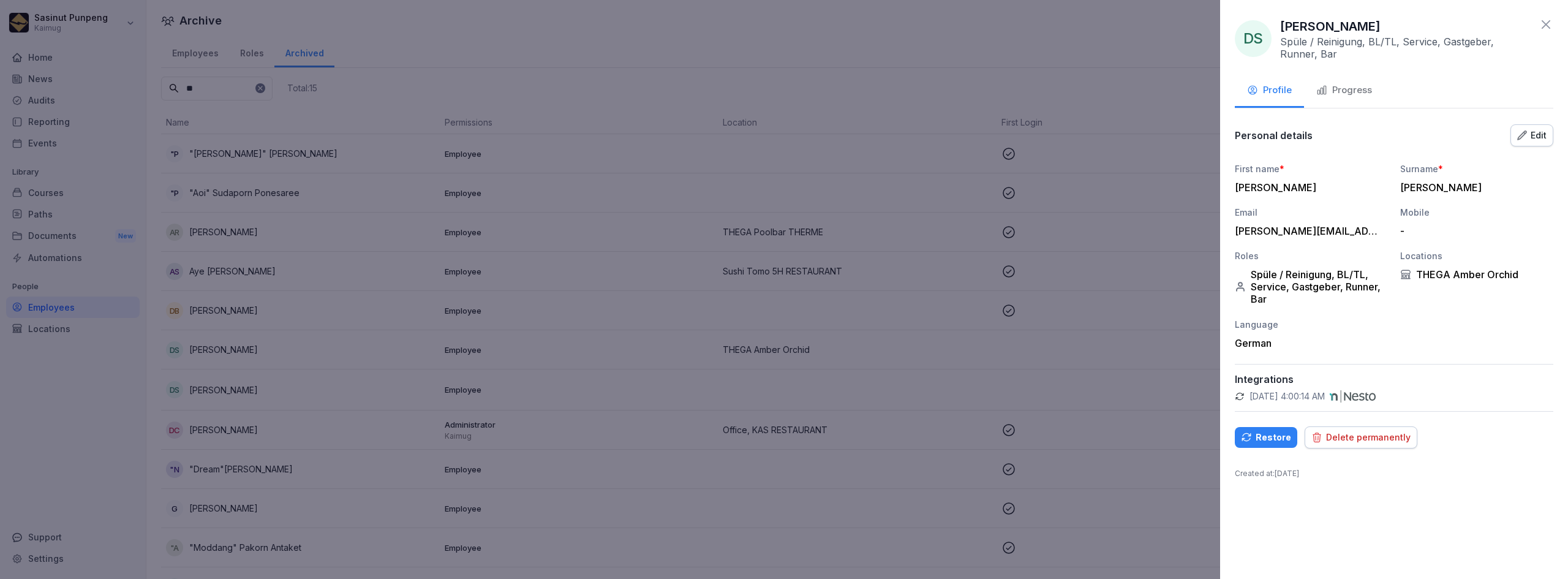
click at [1542, 130] on div "Edit" at bounding box center [1532, 135] width 29 height 13
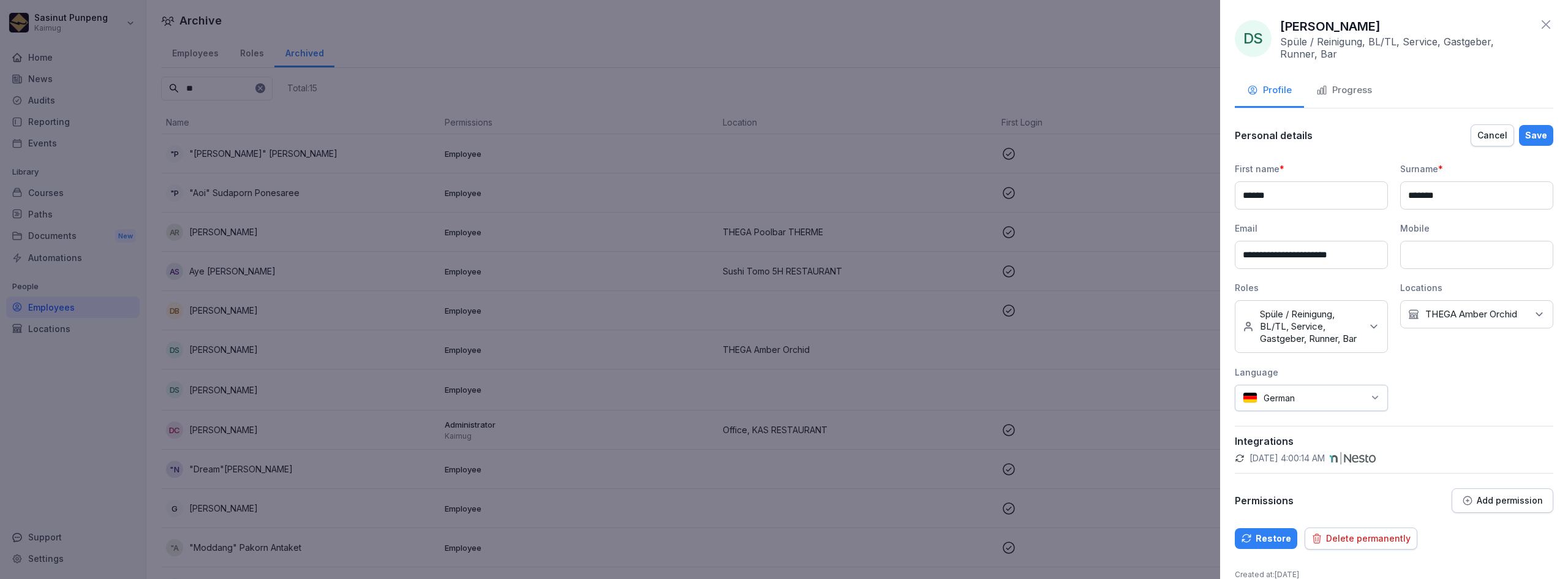
drag, startPoint x: 1374, startPoint y: 250, endPoint x: 1198, endPoint y: 248, distance: 176.0
click at [1198, 248] on body "Sasinut Punpeng Kaimug Home News Audits Reporting Events Library Courses Paths …" at bounding box center [784, 289] width 1568 height 579
type input "***"
click at [1537, 137] on div "Save" at bounding box center [1536, 135] width 22 height 13
click at [1257, 545] on div "Restore" at bounding box center [1266, 537] width 51 height 13
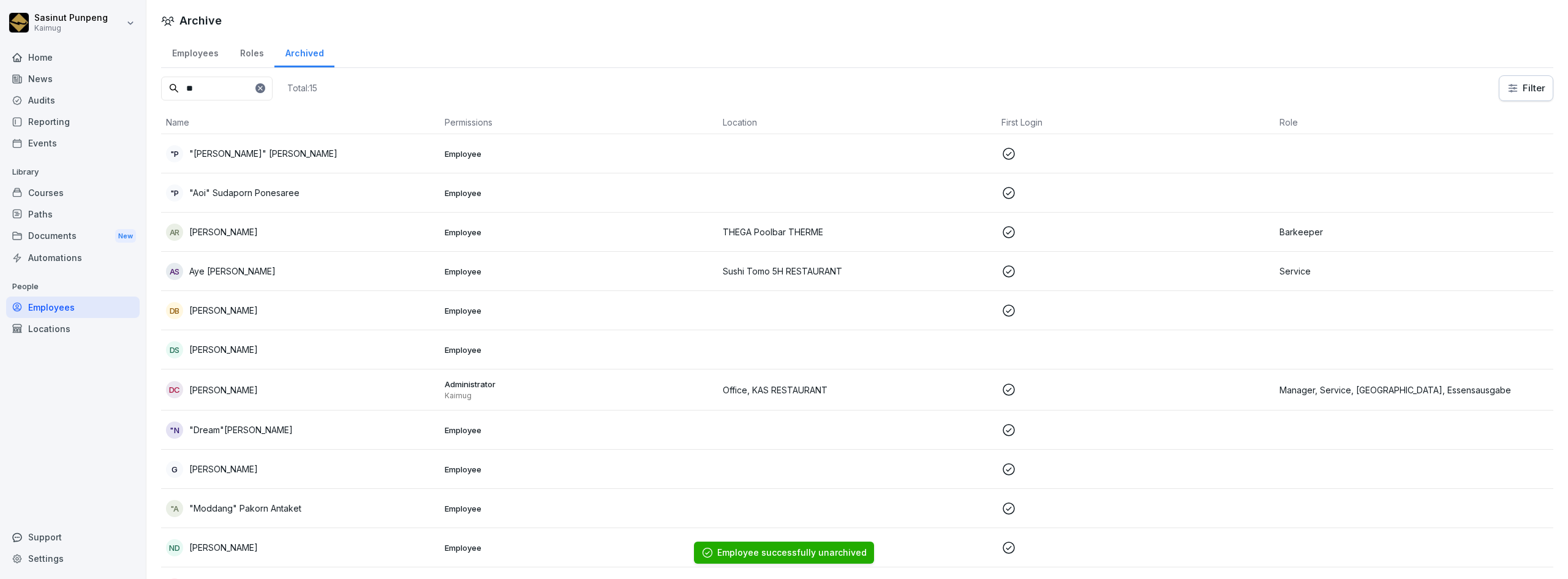
drag, startPoint x: 250, startPoint y: 52, endPoint x: 227, endPoint y: 54, distance: 23.1
click at [250, 52] on div "Roles" at bounding box center [252, 51] width 46 height 31
click at [206, 54] on div "Employees" at bounding box center [195, 51] width 68 height 31
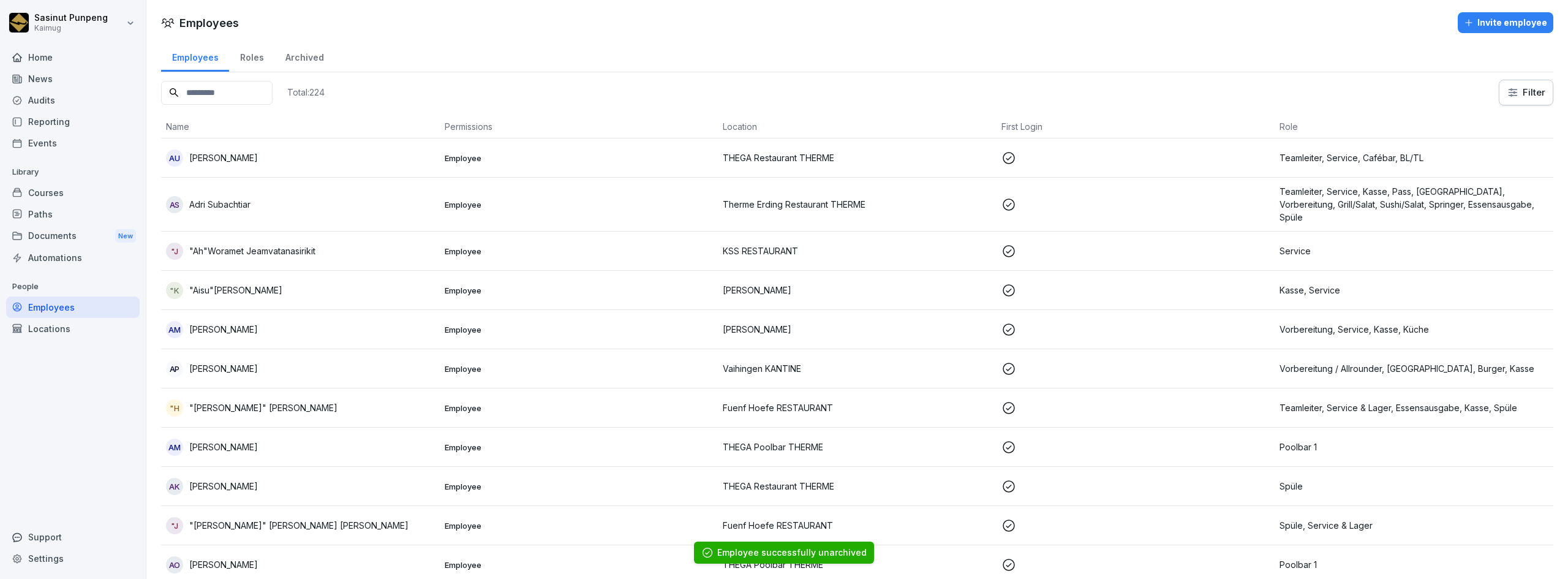
click at [206, 58] on div "Employees" at bounding box center [195, 55] width 68 height 31
click at [222, 104] on div "Total: 224" at bounding box center [243, 92] width 163 height 26
click at [222, 93] on input at bounding box center [217, 93] width 111 height 24
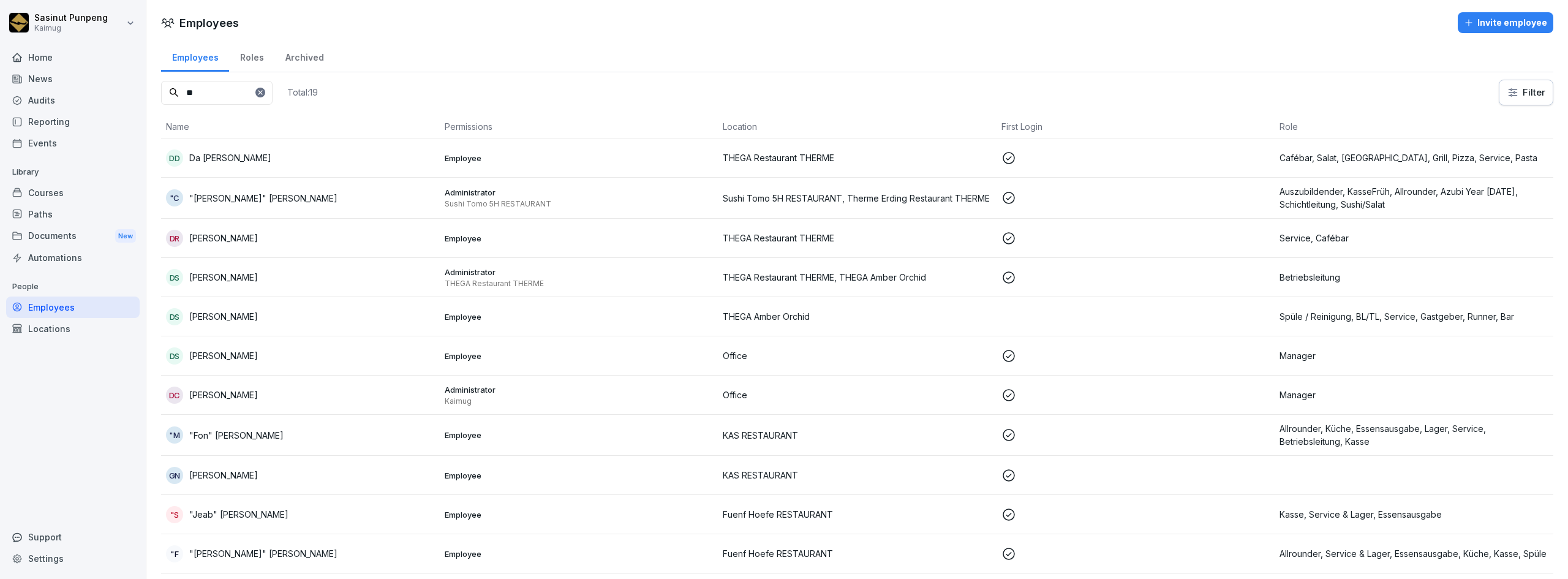
type input "**"
click at [219, 285] on div "DS [PERSON_NAME]" at bounding box center [300, 277] width 269 height 17
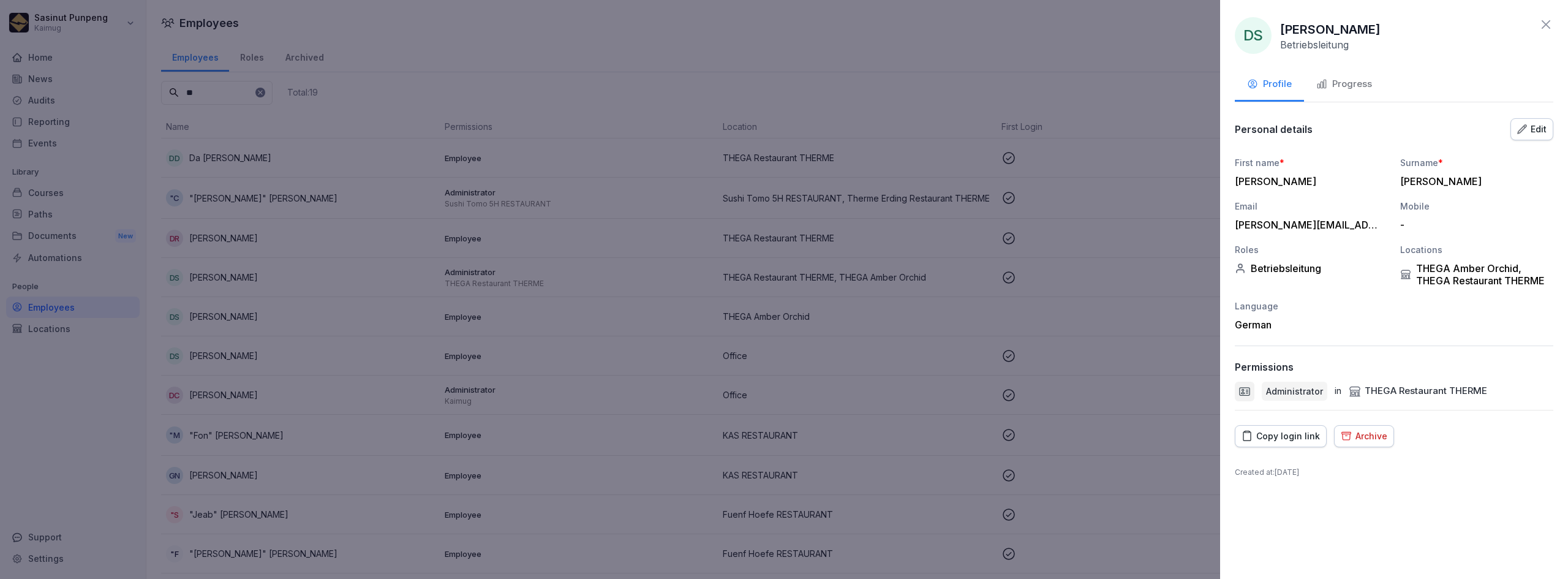
click at [1351, 100] on button "Progress" at bounding box center [1344, 85] width 80 height 33
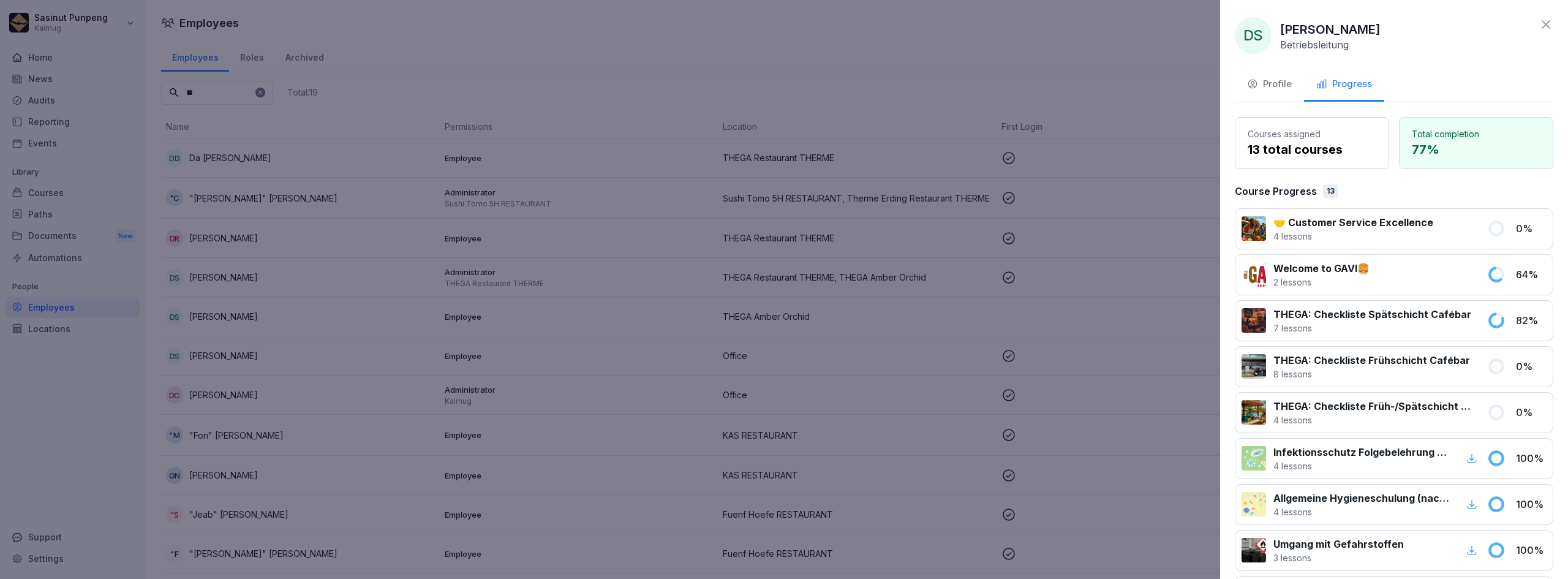
click at [1278, 86] on div "Profile" at bounding box center [1269, 84] width 45 height 14
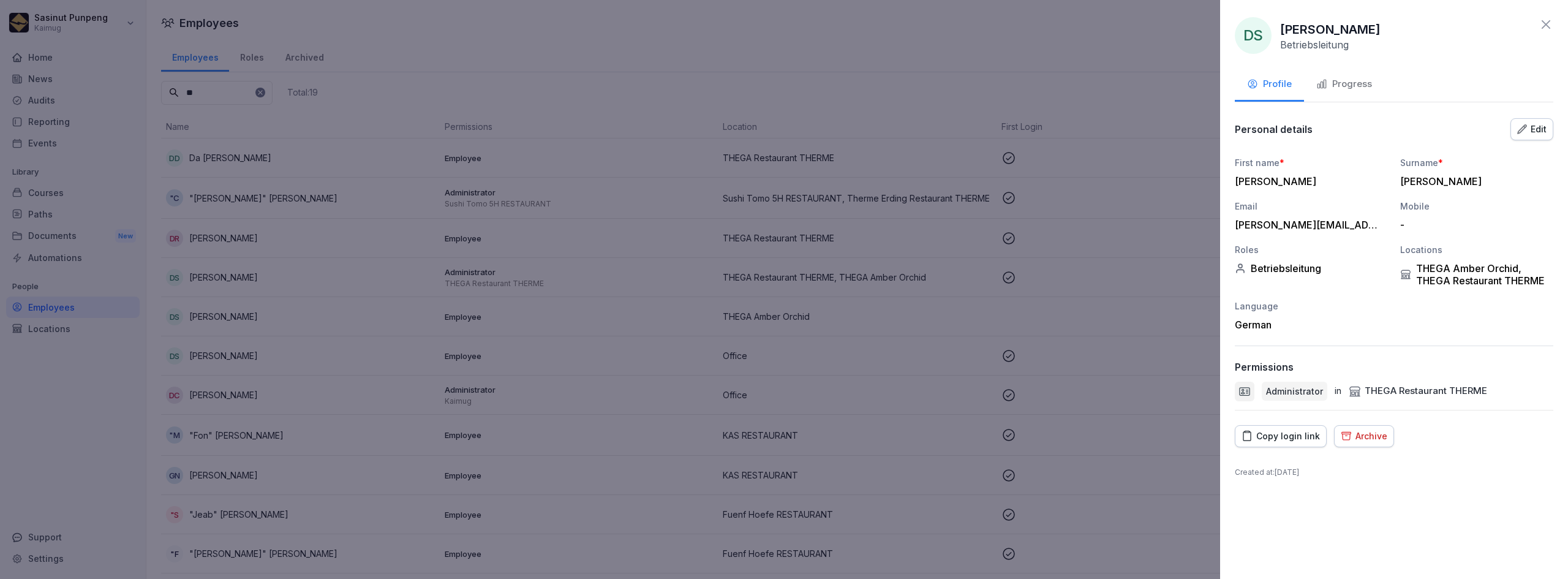
click at [1524, 132] on icon "button" at bounding box center [1522, 129] width 10 height 10
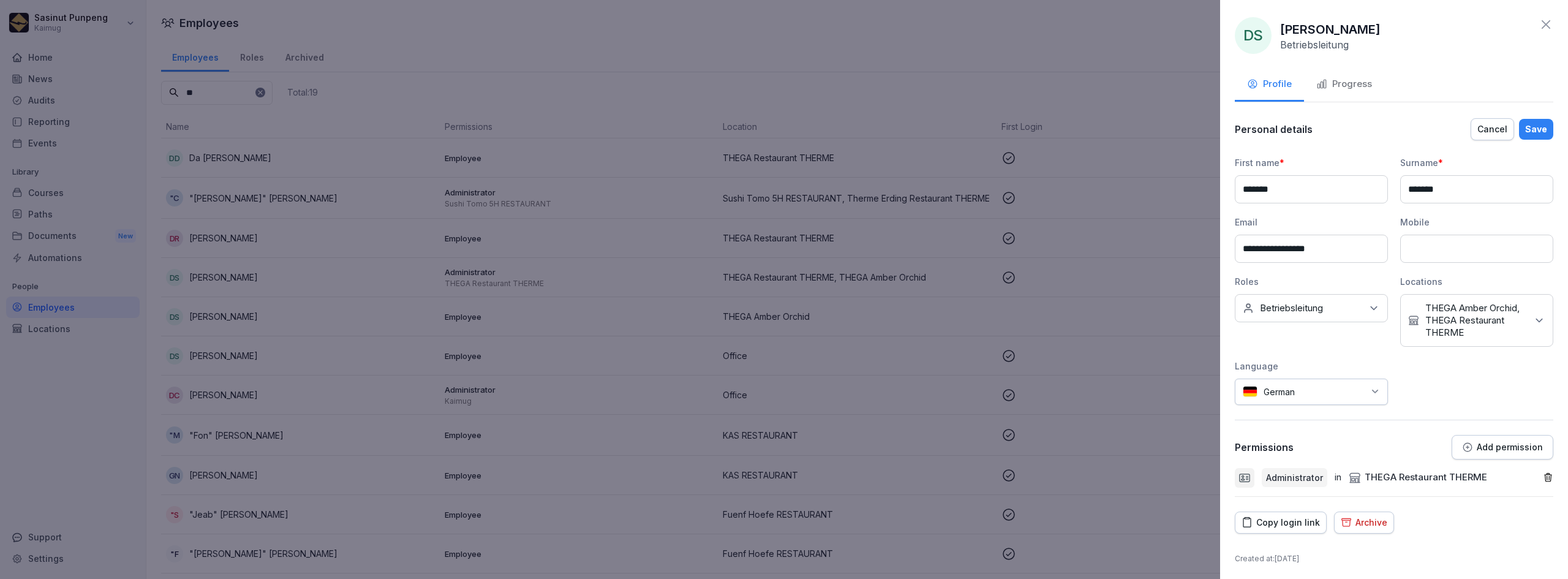
drag, startPoint x: 1329, startPoint y: 250, endPoint x: 1304, endPoint y: 249, distance: 25.0
click at [1304, 249] on input "**********" at bounding box center [1311, 248] width 153 height 28
click at [1335, 253] on input "**********" at bounding box center [1311, 248] width 153 height 28
drag, startPoint x: 1338, startPoint y: 241, endPoint x: 1145, endPoint y: 252, distance: 193.3
click at [1145, 252] on body "Sasinut Punpeng Kaimug Home News Audits Reporting Events Library Courses Paths …" at bounding box center [784, 289] width 1568 height 579
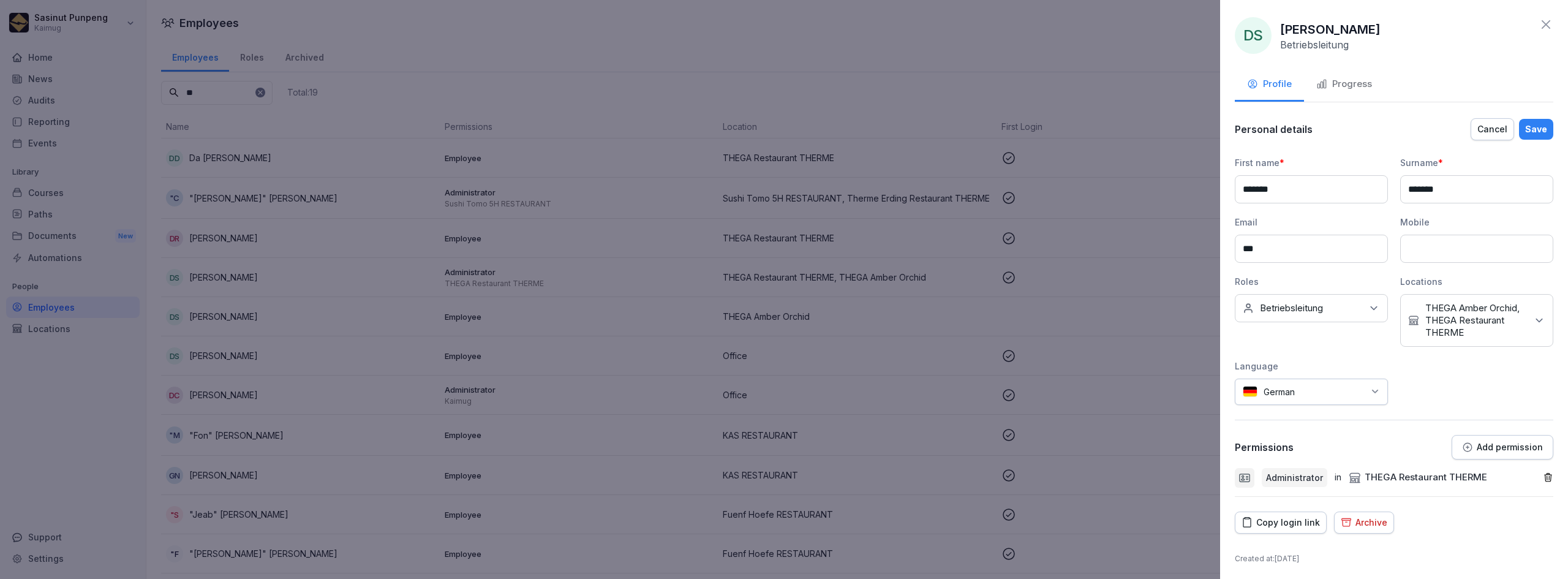
click at [1526, 129] on div "Save" at bounding box center [1536, 129] width 22 height 13
click at [1529, 134] on div "Save" at bounding box center [1536, 129] width 22 height 13
drag, startPoint x: 1304, startPoint y: 246, endPoint x: 1148, endPoint y: 237, distance: 156.3
click at [1148, 237] on body "Sasinut Punpeng Kaimug Home News Audits Reporting Events Library Courses Paths …" at bounding box center [784, 289] width 1568 height 579
paste input "**********"
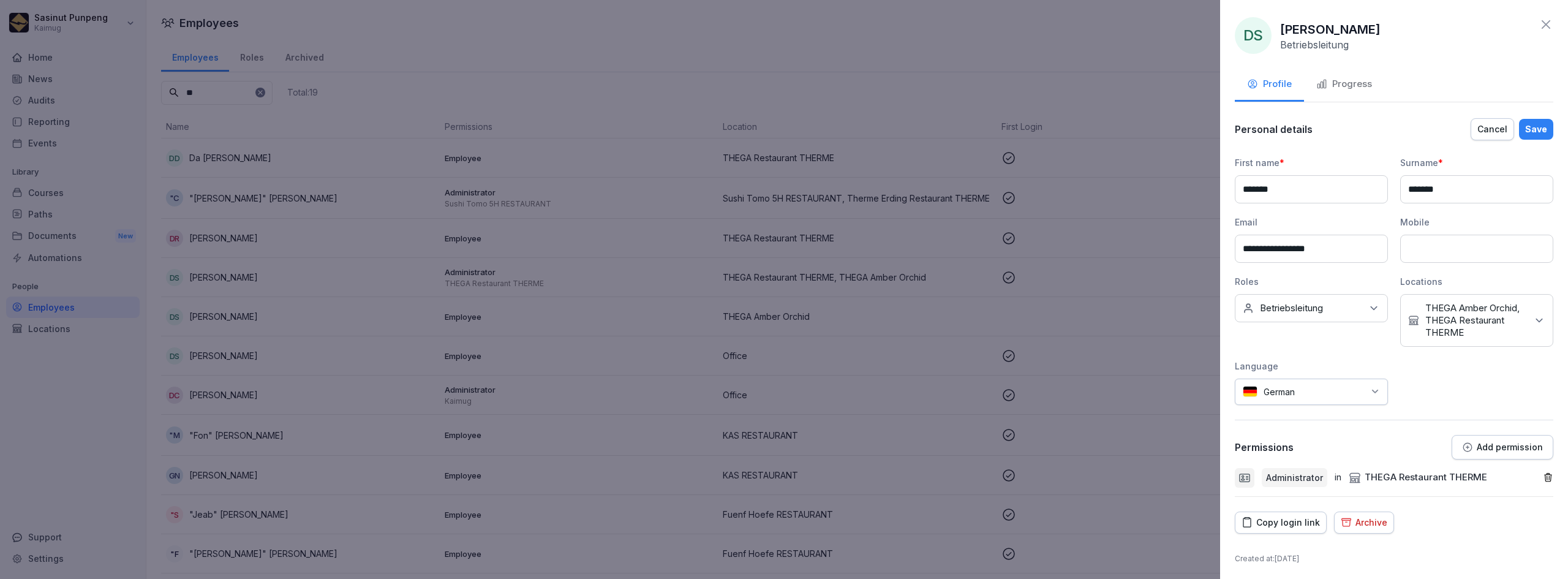
drag, startPoint x: 1273, startPoint y: 252, endPoint x: 1237, endPoint y: 246, distance: 36.5
click at [1237, 246] on input "**********" at bounding box center [1311, 248] width 153 height 28
type input "**********"
click at [1519, 131] on button "Save" at bounding box center [1536, 129] width 35 height 21
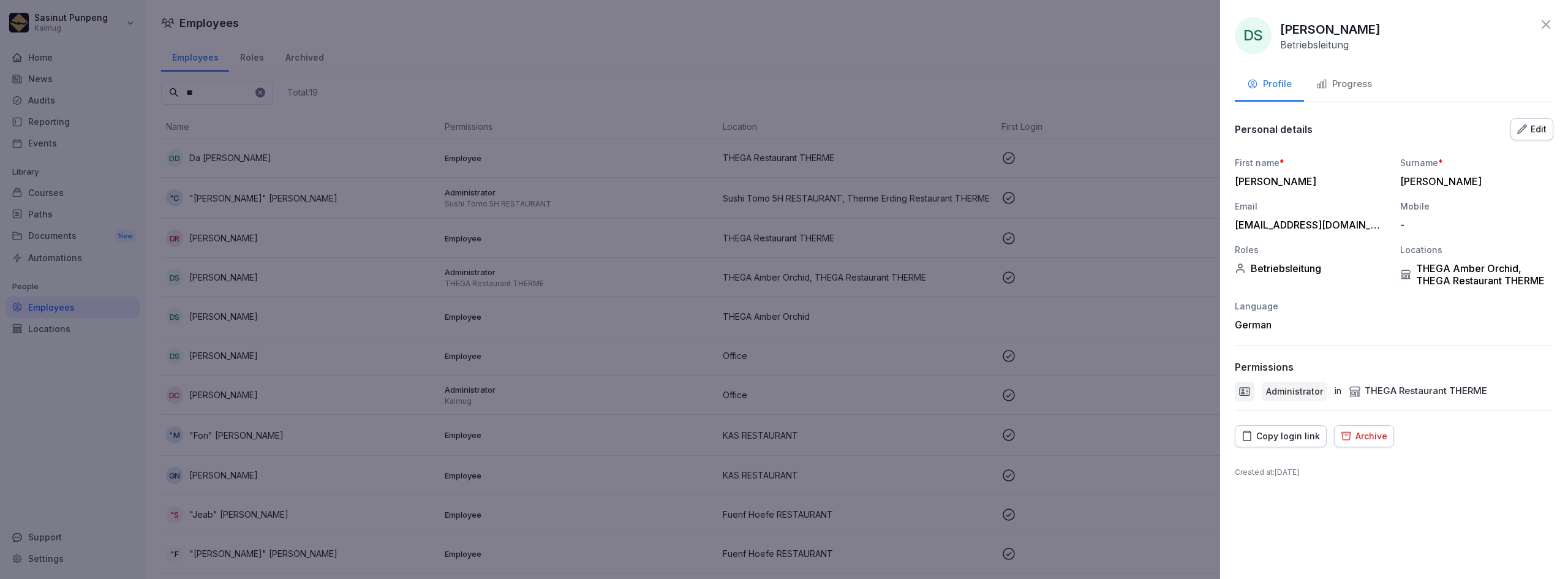
click at [341, 324] on div at bounding box center [784, 289] width 1568 height 579
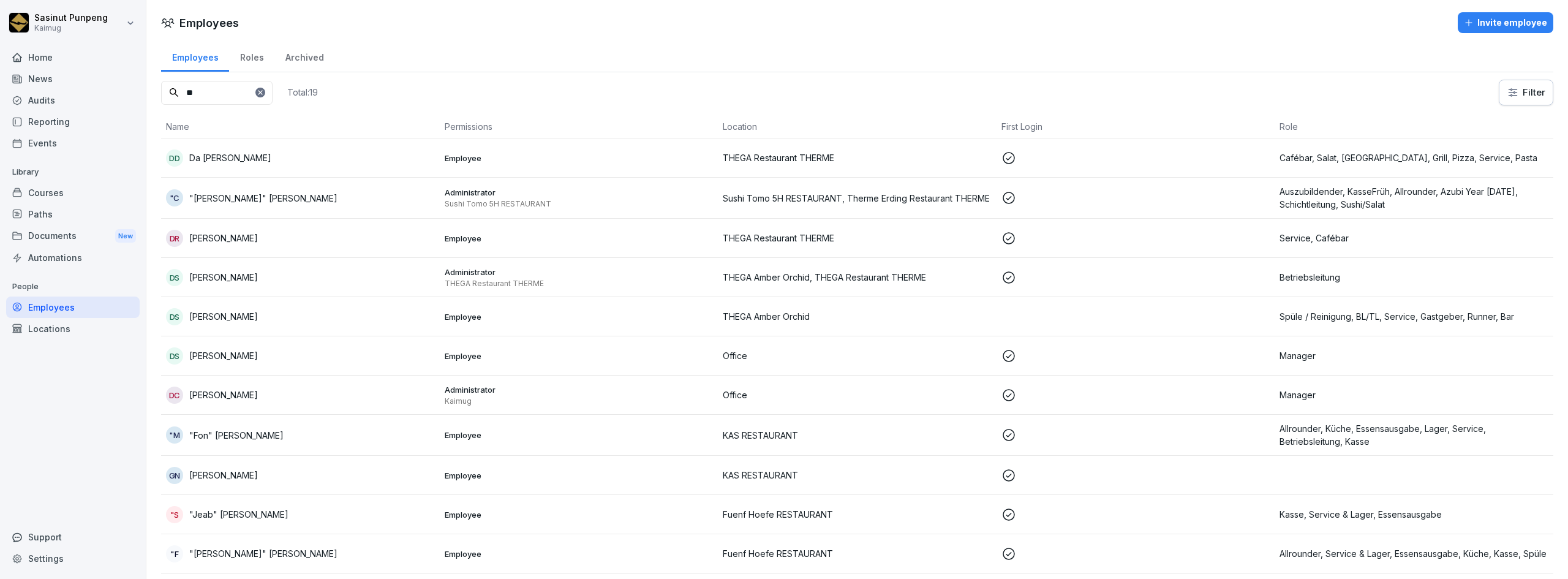
click at [392, 327] on td "DS [PERSON_NAME]" at bounding box center [300, 316] width 279 height 39
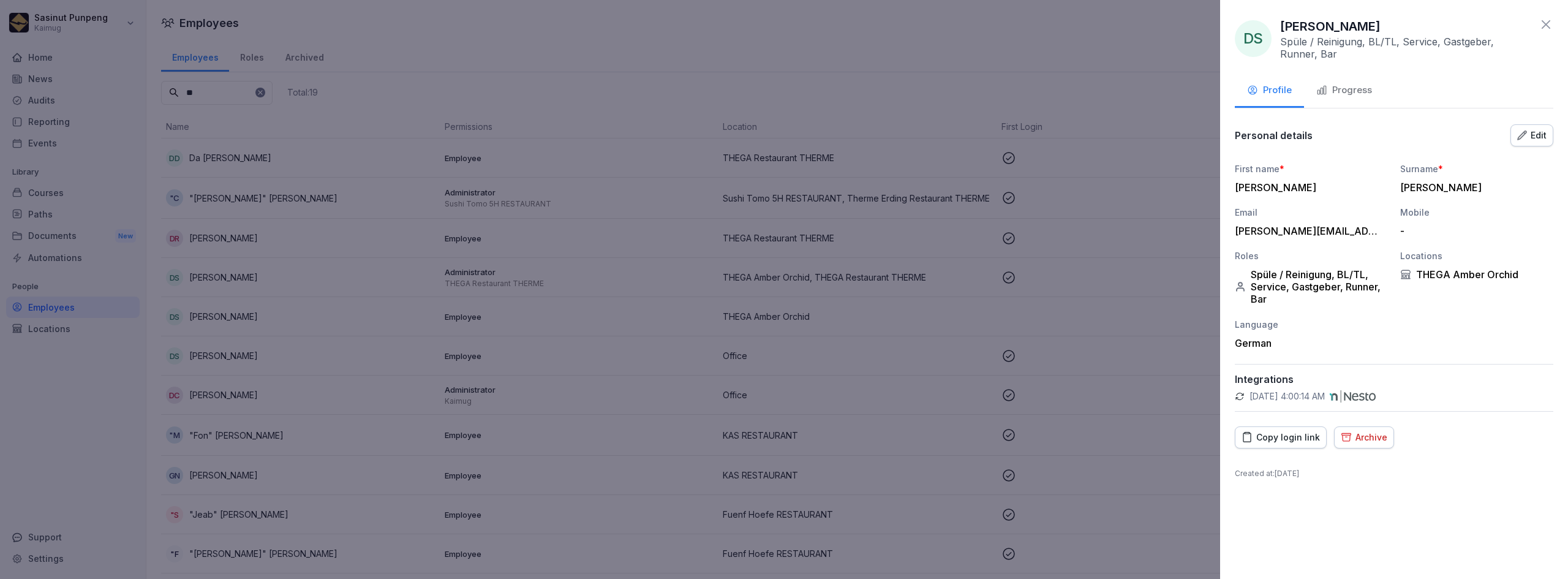
click at [1542, 136] on div "Edit" at bounding box center [1532, 135] width 29 height 13
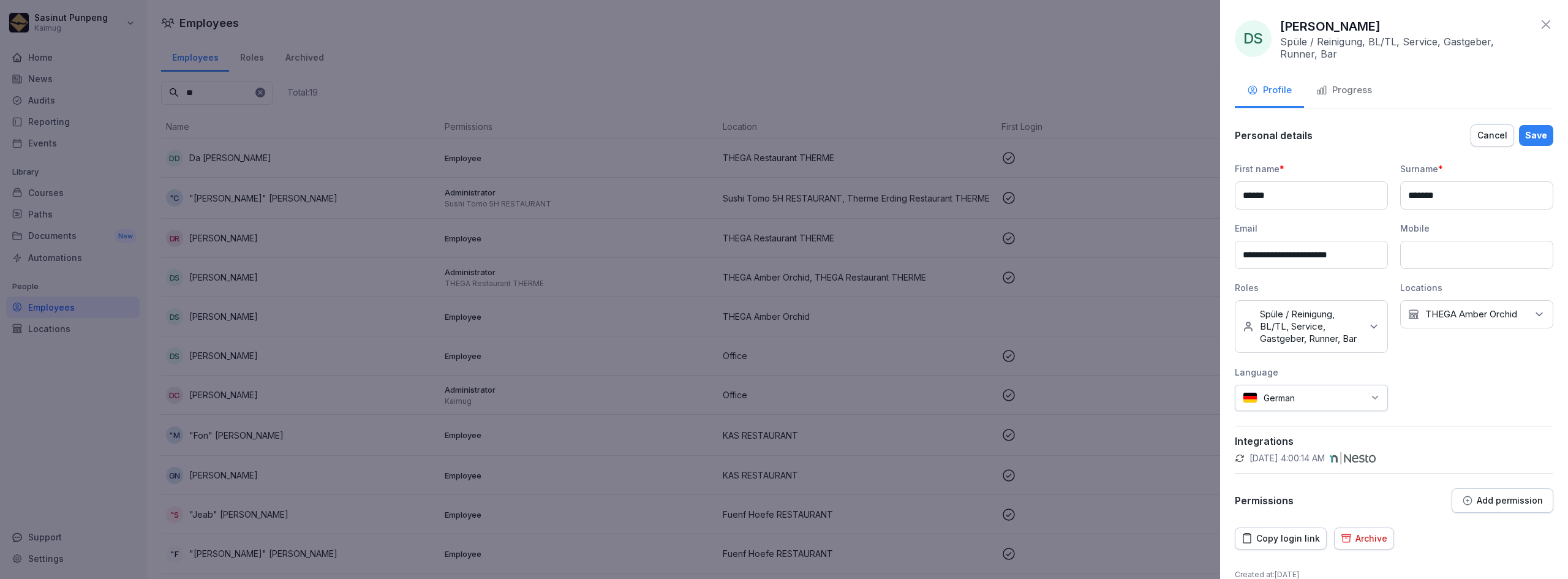
drag, startPoint x: 1358, startPoint y: 256, endPoint x: 1167, endPoint y: 249, distance: 191.1
click at [1167, 249] on body "Sasinut Punpeng Kaimug Home News Audits Reporting Events Library Courses Paths …" at bounding box center [784, 289] width 1568 height 579
paste input
type input "**********"
click at [1525, 137] on div "Save" at bounding box center [1536, 135] width 22 height 13
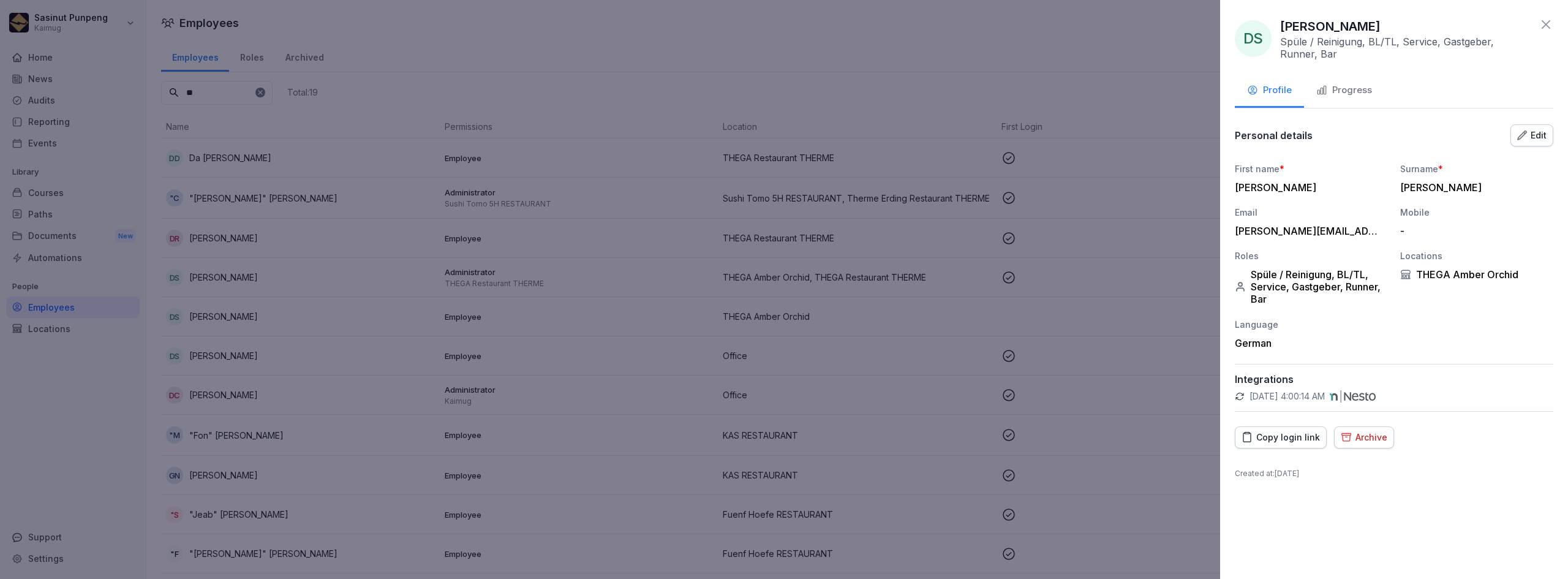
click at [1365, 93] on div "Progress" at bounding box center [1344, 90] width 56 height 14
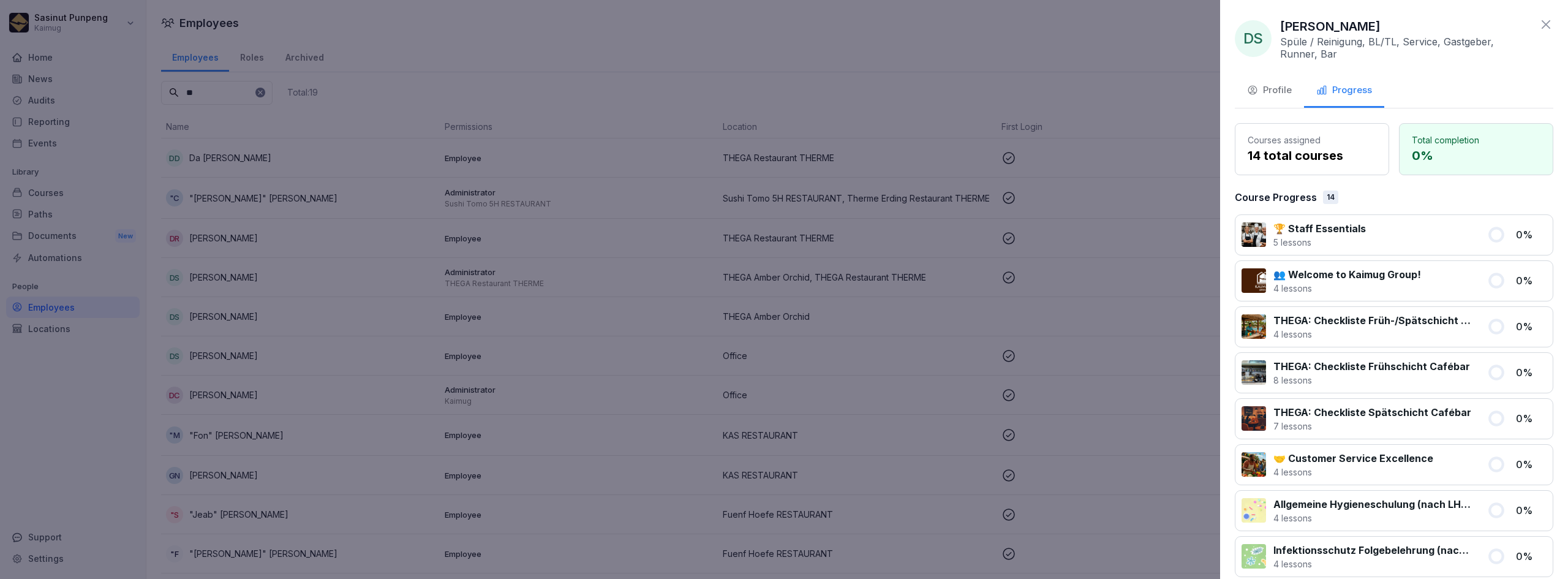
click at [1284, 94] on div "Profile" at bounding box center [1269, 90] width 45 height 14
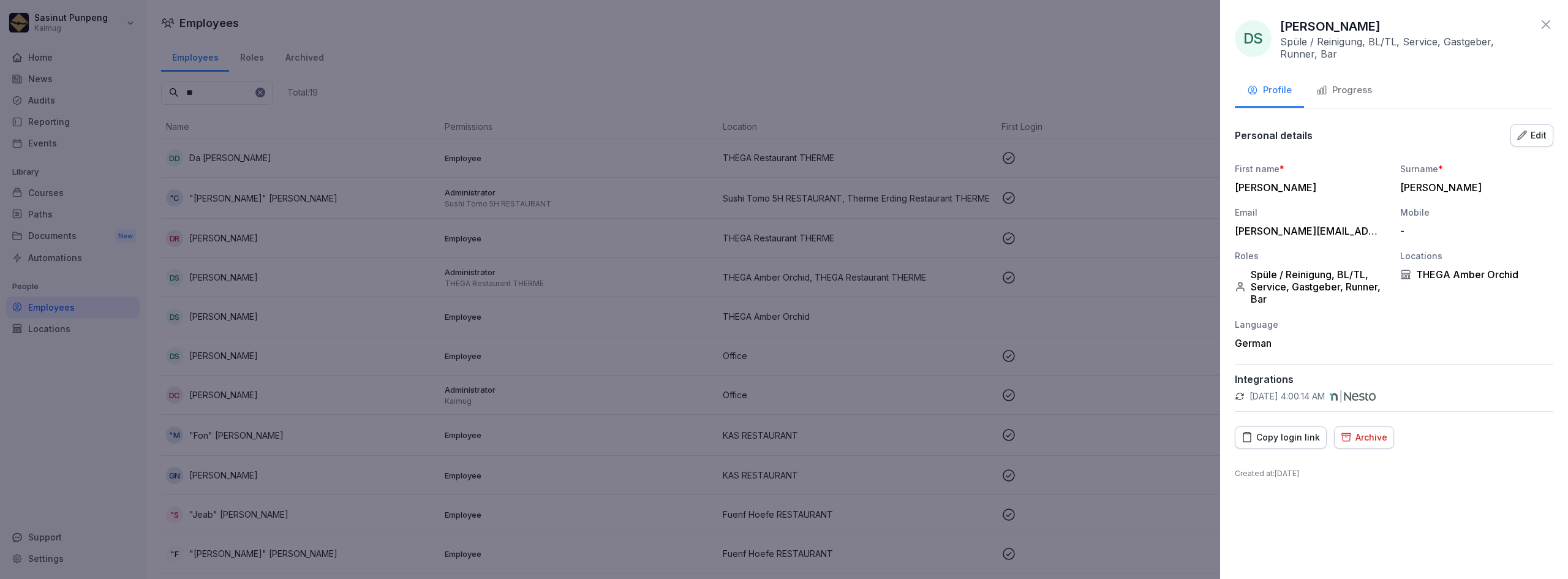
click at [1517, 139] on icon "button" at bounding box center [1522, 136] width 10 height 10
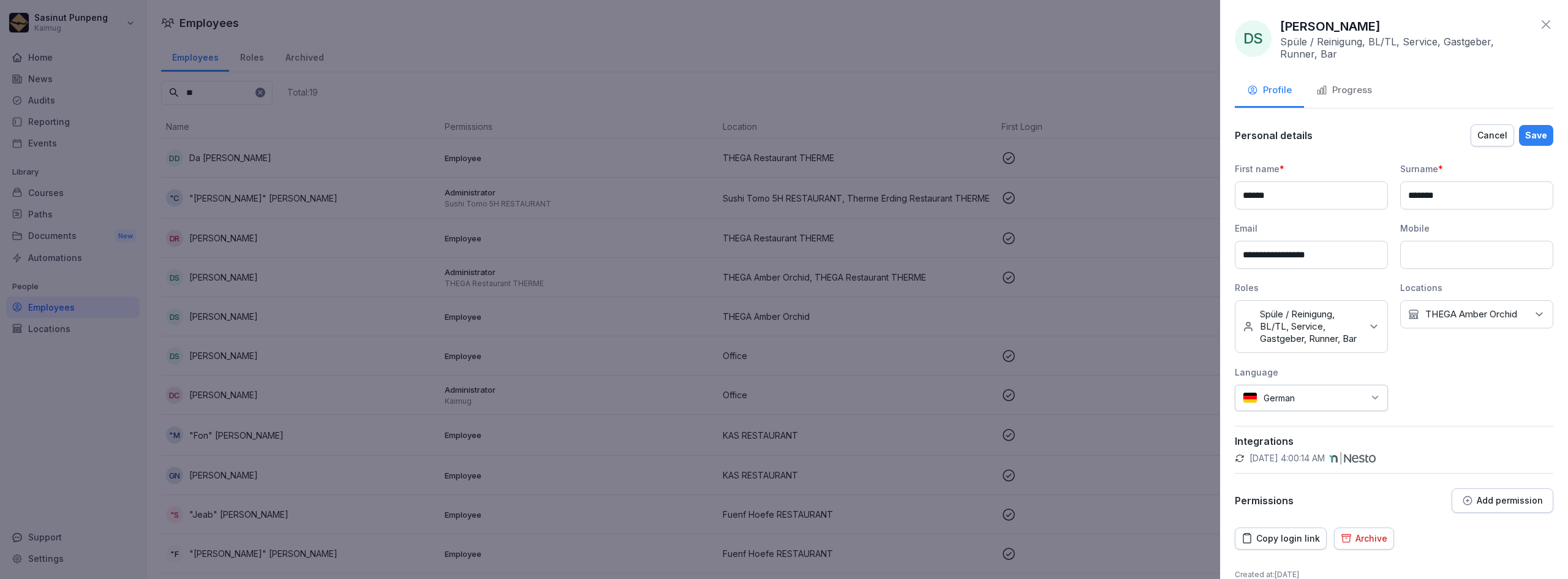
drag, startPoint x: 1271, startPoint y: 251, endPoint x: 1221, endPoint y: 250, distance: 50.0
click at [1221, 250] on div "**********" at bounding box center [1394, 289] width 348 height 579
type input "**********"
click at [1525, 134] on div "Save" at bounding box center [1536, 135] width 22 height 13
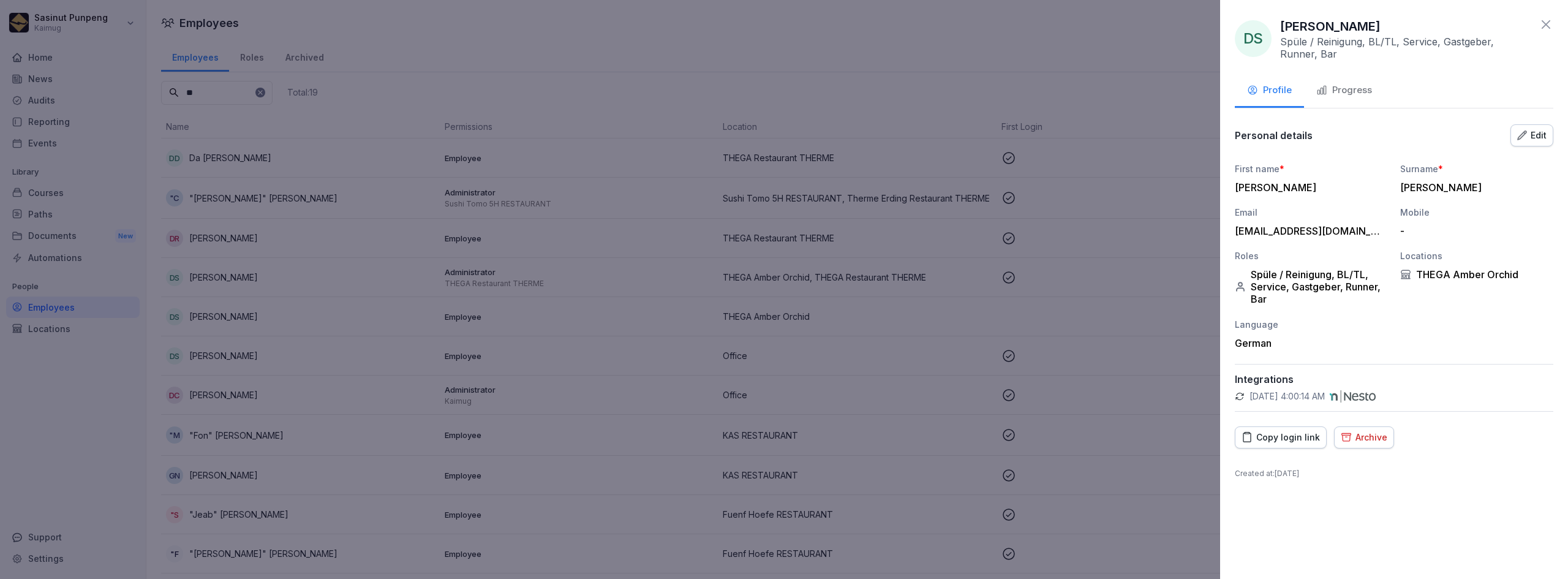
drag, startPoint x: 1342, startPoint y: 442, endPoint x: 1269, endPoint y: 399, distance: 84.7
click at [1289, 392] on div "DS [PERSON_NAME] Spüle / Reinigung, BL/TL, Service, Gastgeber, Runner, Bar Prof…" at bounding box center [1394, 289] width 348 height 579
click at [1242, 392] on icon at bounding box center [1240, 396] width 10 height 10
click at [1351, 440] on div "Archive" at bounding box center [1364, 436] width 46 height 13
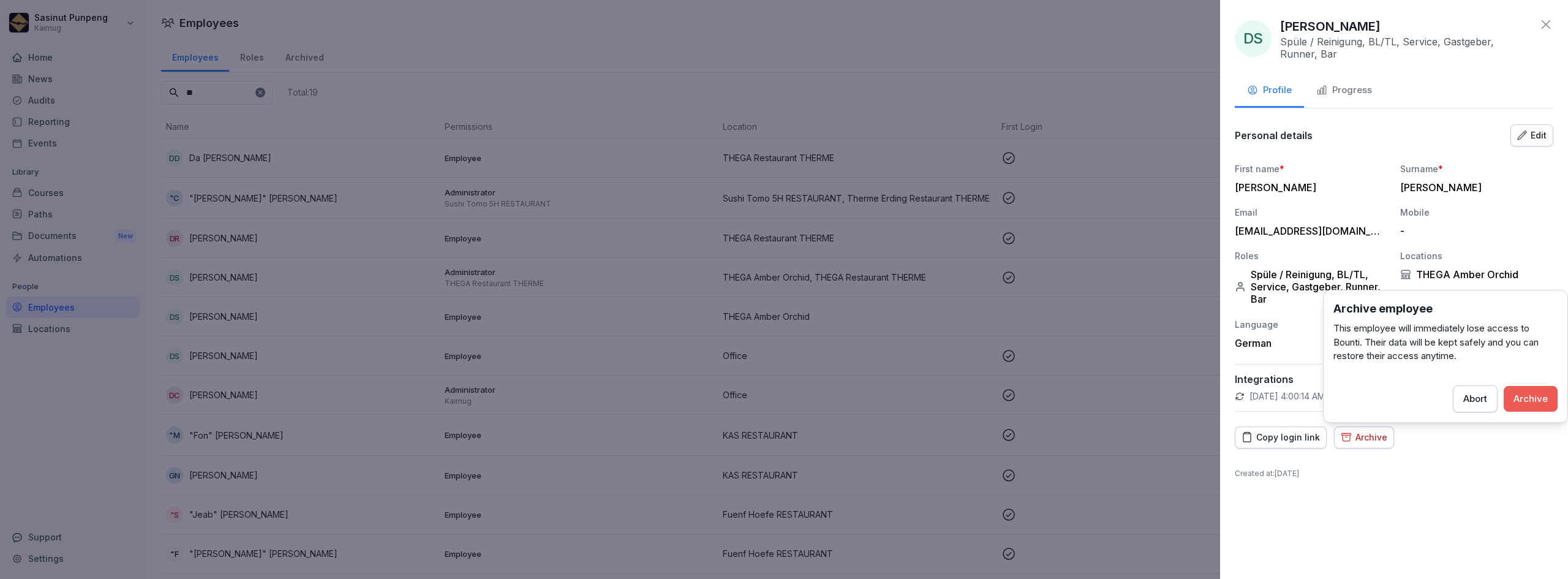
click at [1524, 401] on div "Archive" at bounding box center [1531, 398] width 35 height 13
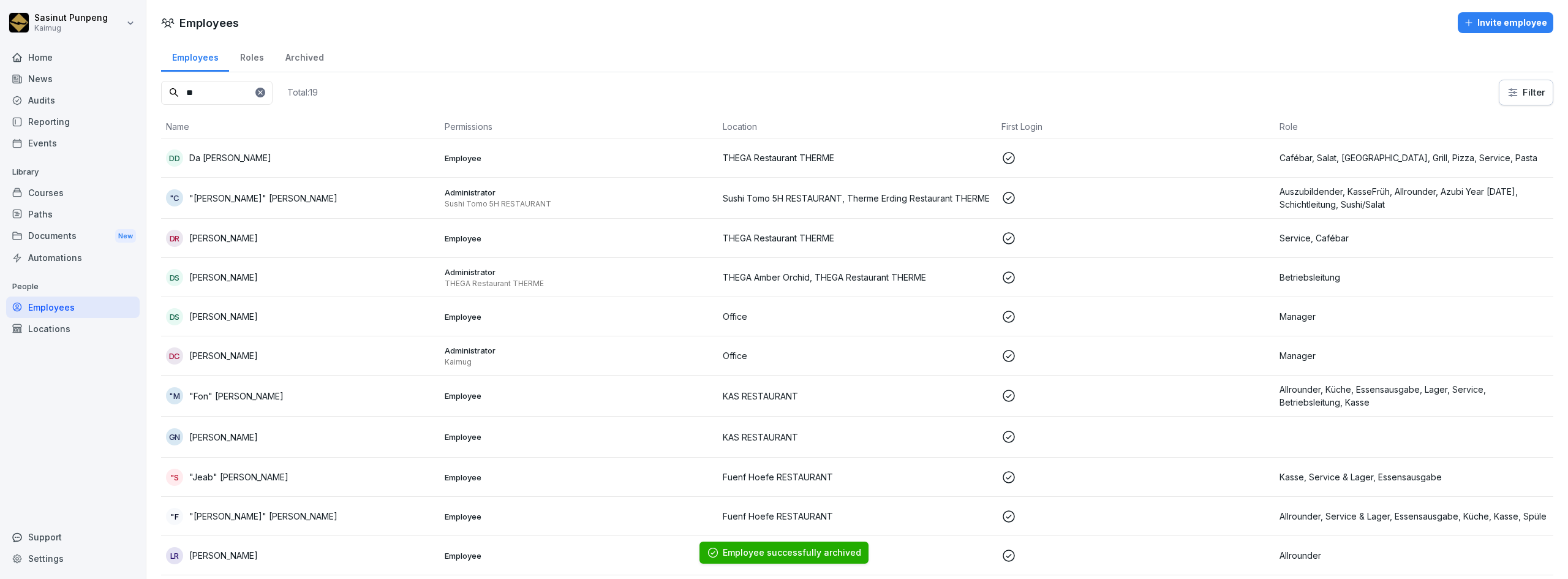
click at [318, 269] on div "DS [PERSON_NAME]" at bounding box center [300, 277] width 269 height 17
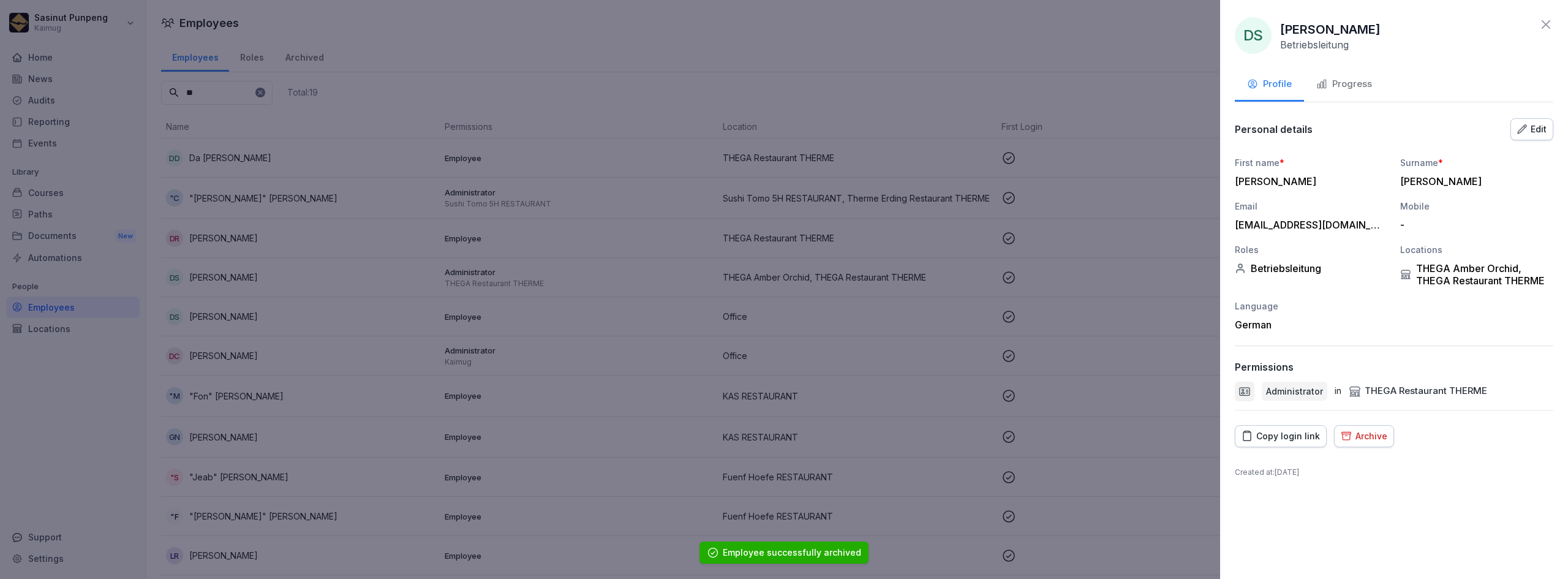
click at [1534, 129] on div "Edit" at bounding box center [1532, 129] width 29 height 13
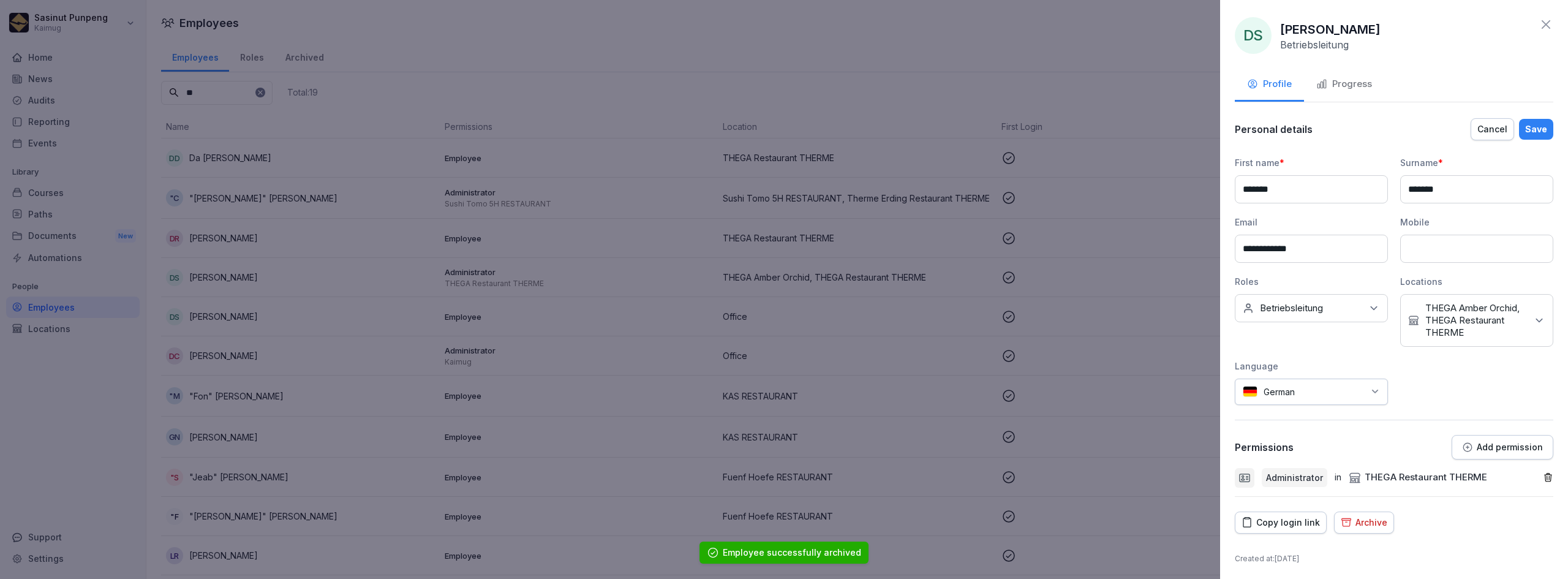
drag, startPoint x: 1314, startPoint y: 252, endPoint x: 1205, endPoint y: 238, distance: 109.9
click at [1205, 238] on body "Sasinut Punpeng Kaimug Home News Audits Reporting Events Library Courses Paths …" at bounding box center [784, 289] width 1568 height 579
paste input "*****"
type input "**********"
click at [1531, 127] on div "Save" at bounding box center [1536, 129] width 22 height 13
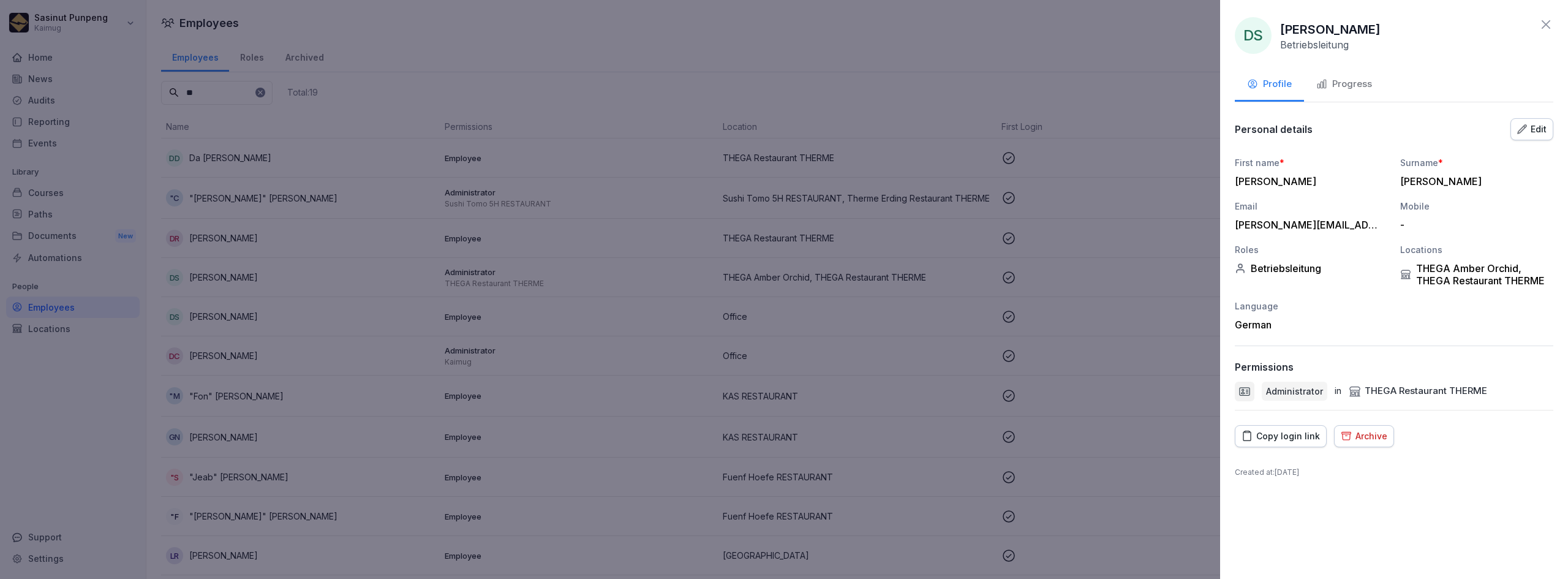
click at [1320, 96] on button "Progress" at bounding box center [1344, 85] width 80 height 33
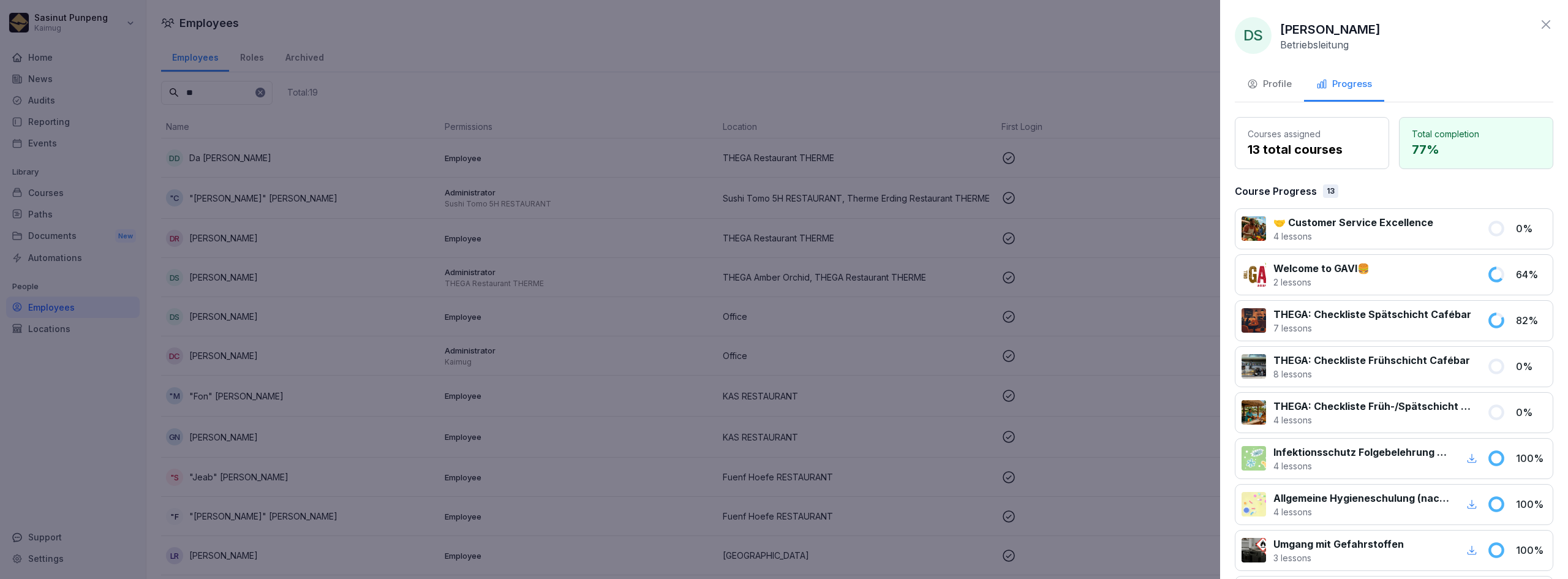
click at [1295, 90] on button "Profile" at bounding box center [1270, 85] width 69 height 33
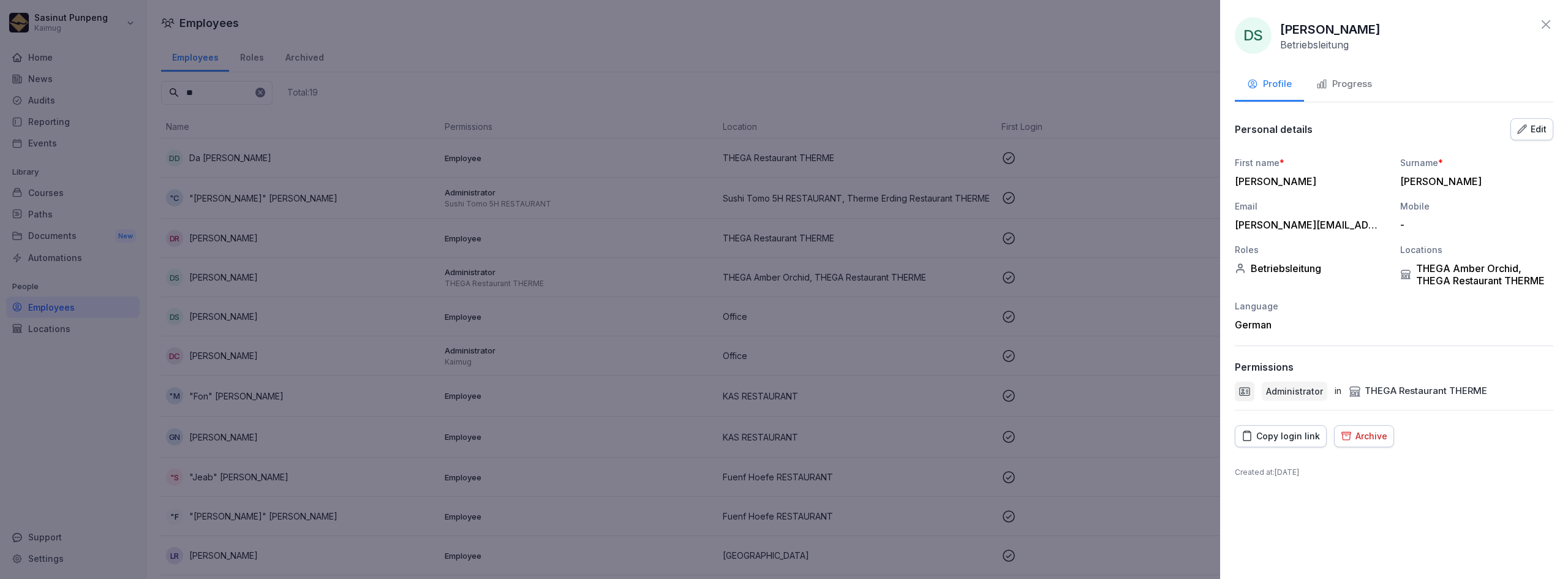
click at [1544, 26] on icon at bounding box center [1546, 24] width 8 height 8
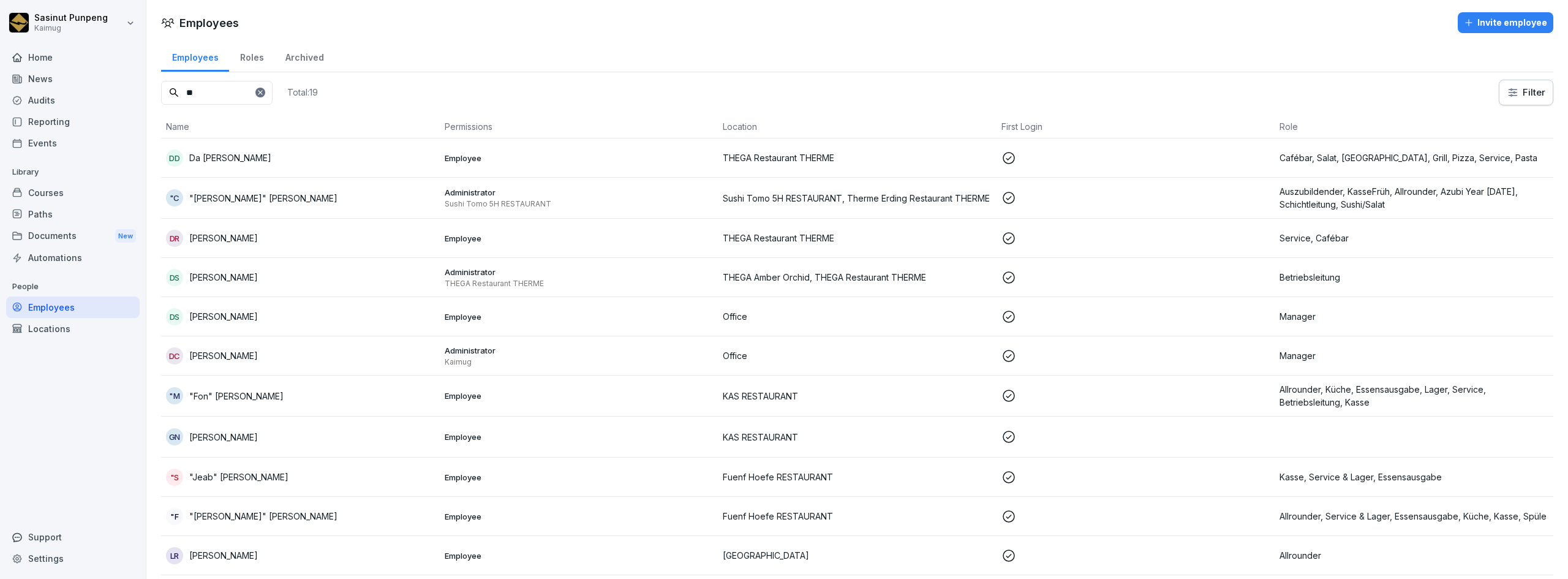
click at [289, 54] on div "Archived" at bounding box center [304, 55] width 60 height 31
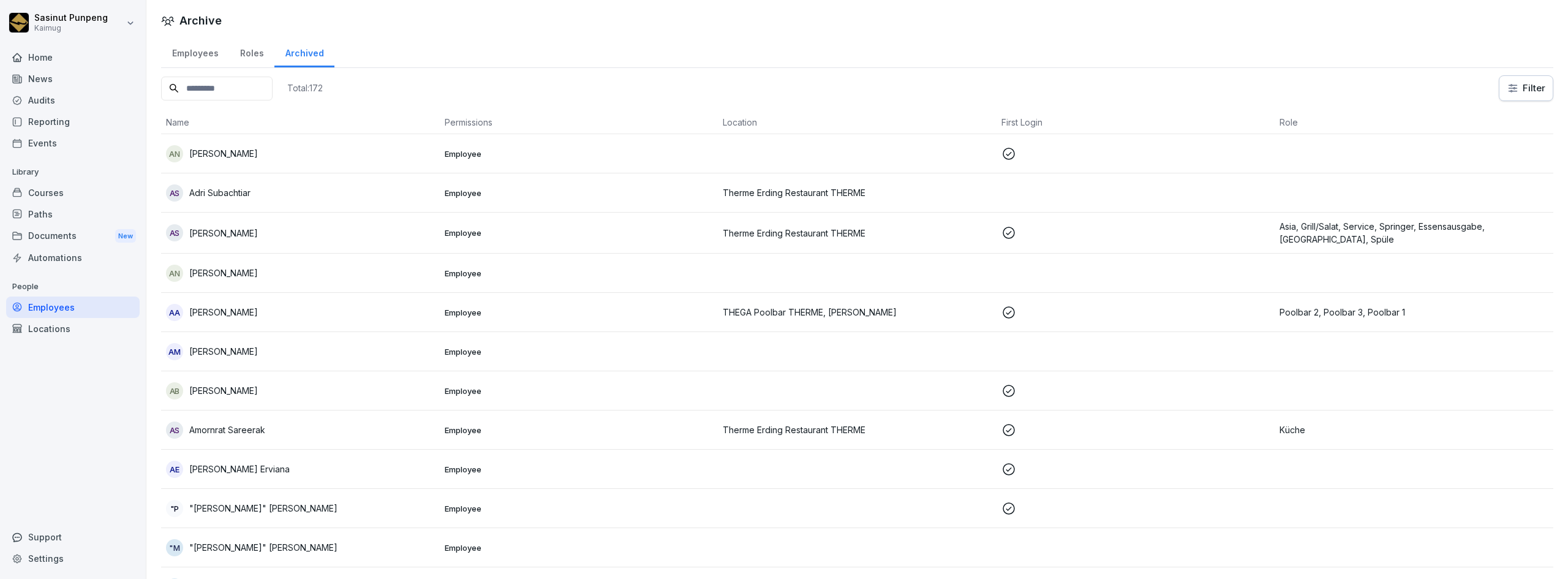
click at [233, 91] on input at bounding box center [217, 89] width 111 height 24
type input "*"
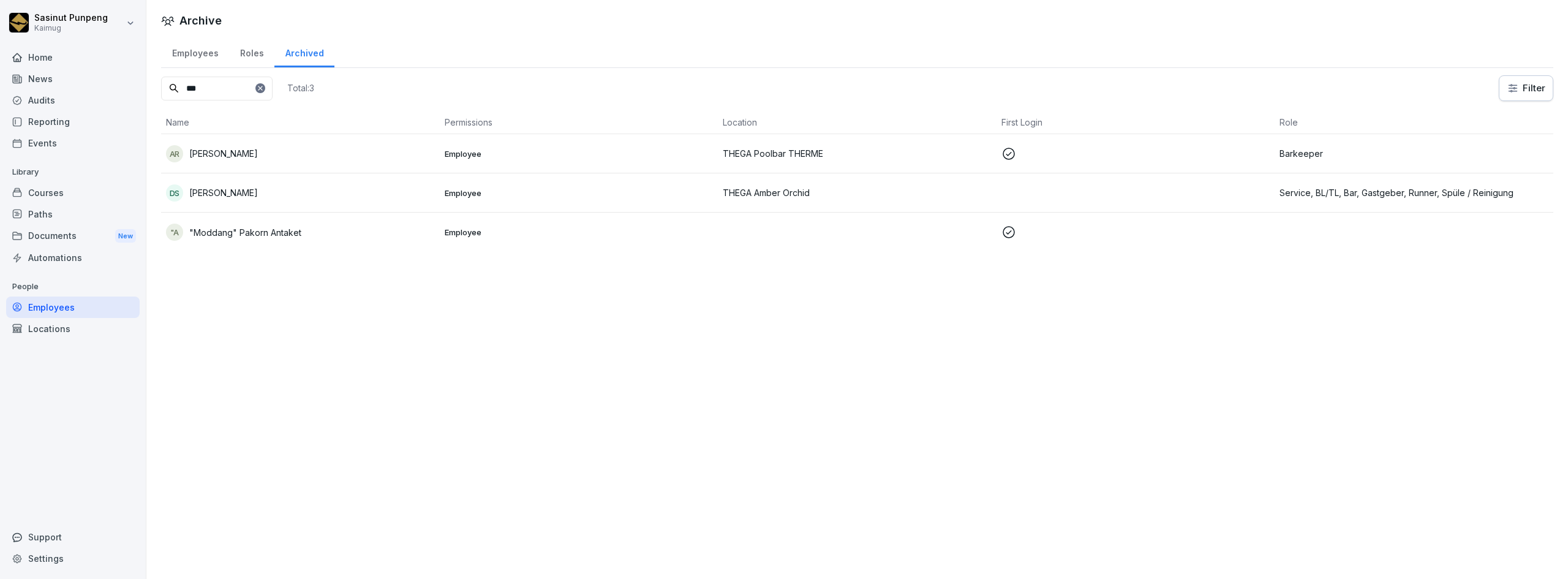
type input "***"
click at [248, 193] on p "[PERSON_NAME]" at bounding box center [224, 192] width 69 height 13
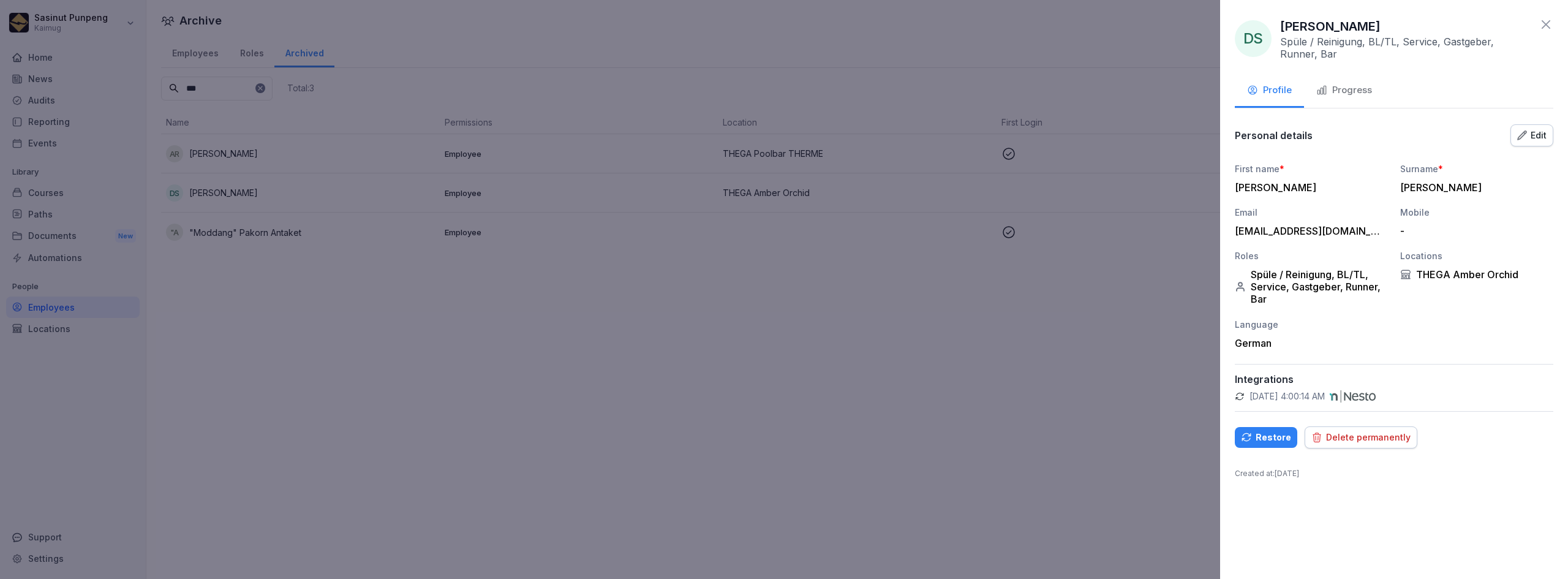
click at [1347, 435] on div "Delete permanently" at bounding box center [1360, 436] width 99 height 13
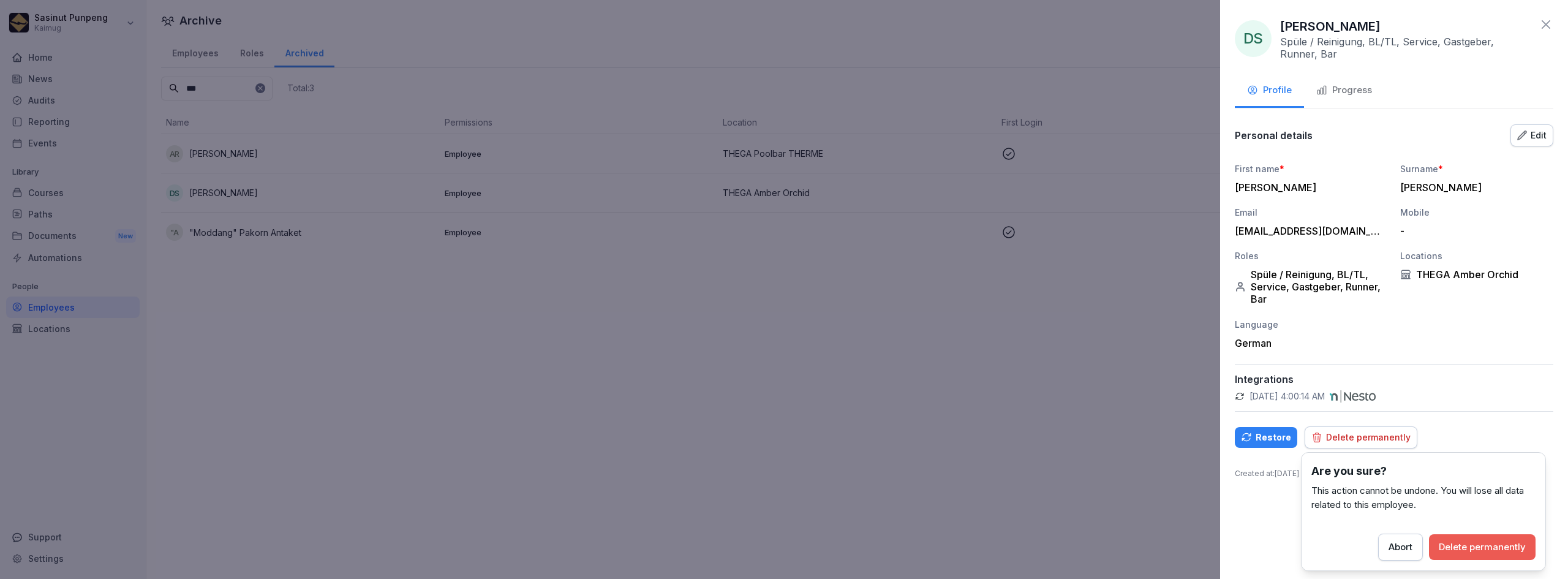
click at [1441, 536] on button "Delete permanently" at bounding box center [1482, 546] width 107 height 26
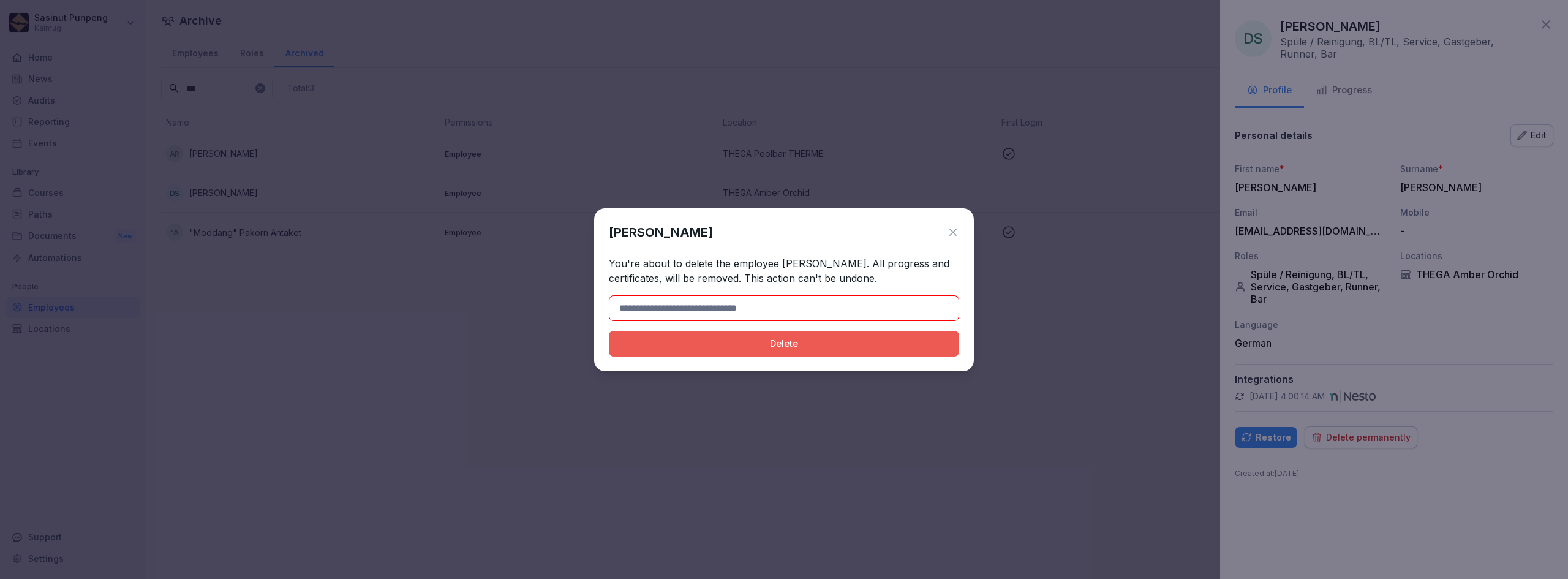
click at [1321, 21] on div at bounding box center [784, 289] width 1568 height 579
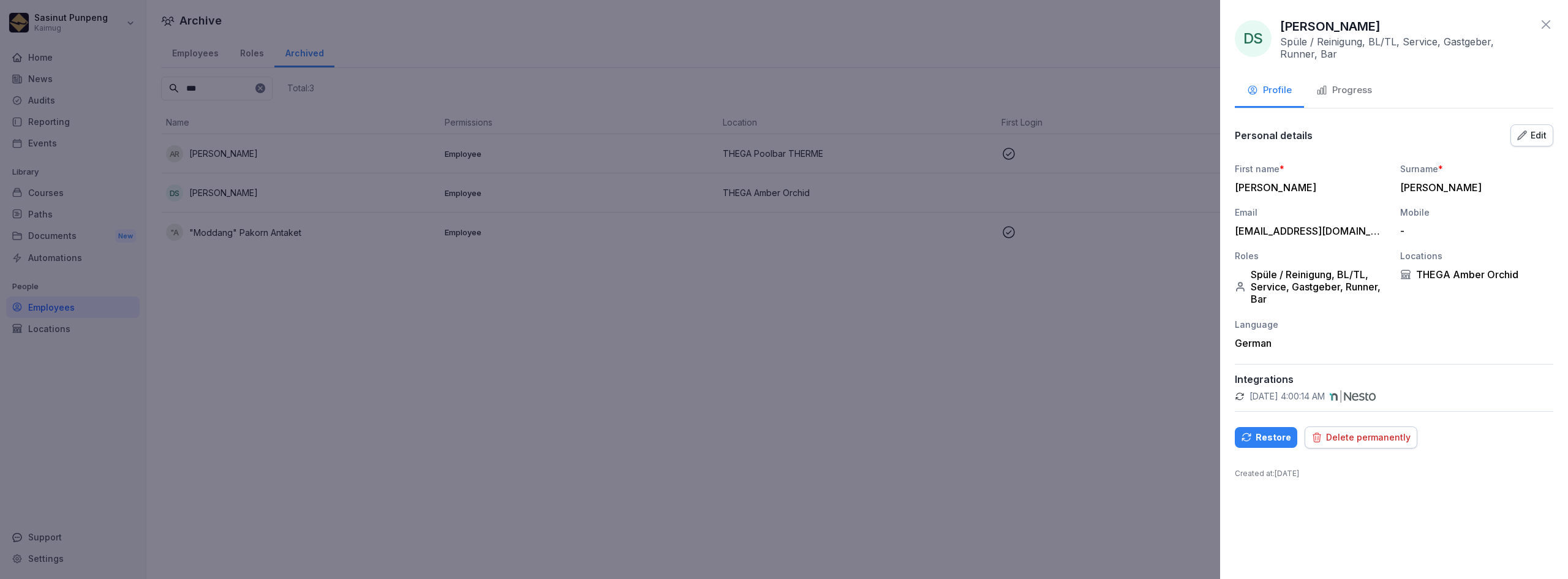
drag, startPoint x: 1283, startPoint y: 24, endPoint x: 1385, endPoint y: 12, distance: 102.7
click at [1385, 12] on div "DS [PERSON_NAME] Spüle / Reinigung, BL/TL, Service, Gastgeber, Runner, Bar Prof…" at bounding box center [1394, 289] width 348 height 579
copy p "[PERSON_NAME]"
click at [1358, 439] on div "Delete permanently" at bounding box center [1360, 436] width 99 height 13
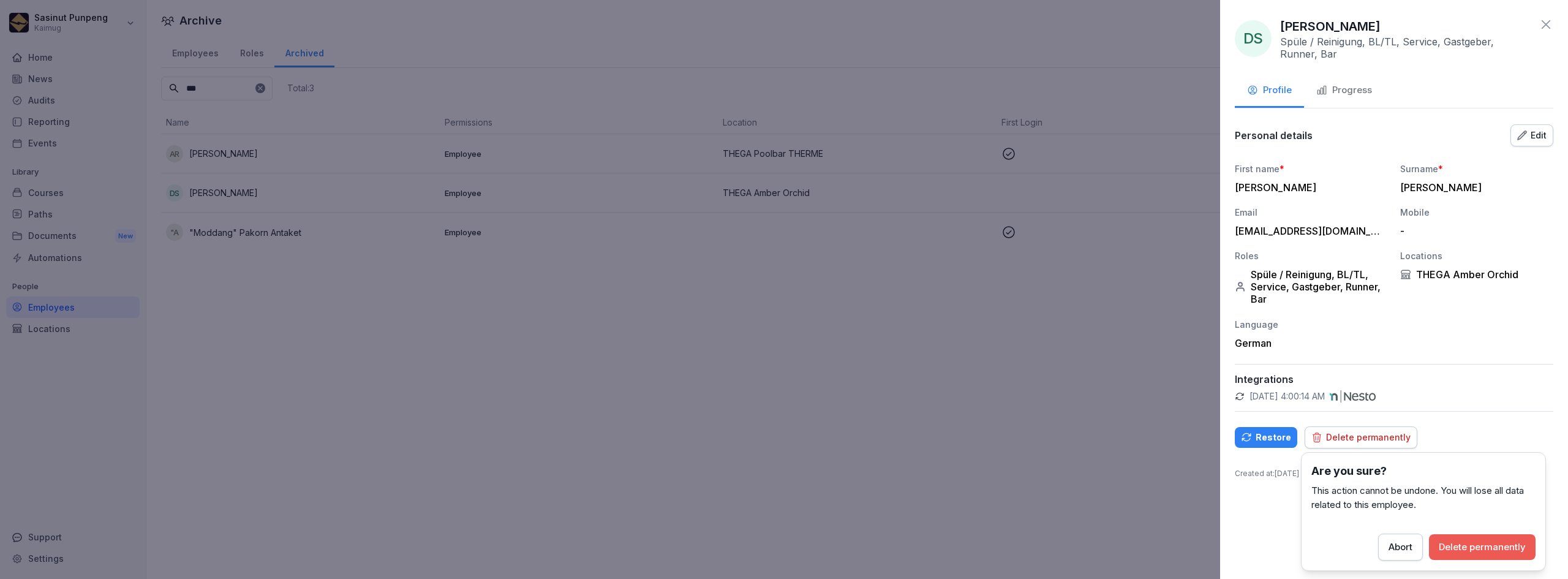
click at [1465, 564] on div "Are you sure? This action cannot be undone. You will lose all data related to t…" at bounding box center [1423, 511] width 245 height 119
click at [1470, 551] on div "Delete permanently" at bounding box center [1482, 546] width 87 height 13
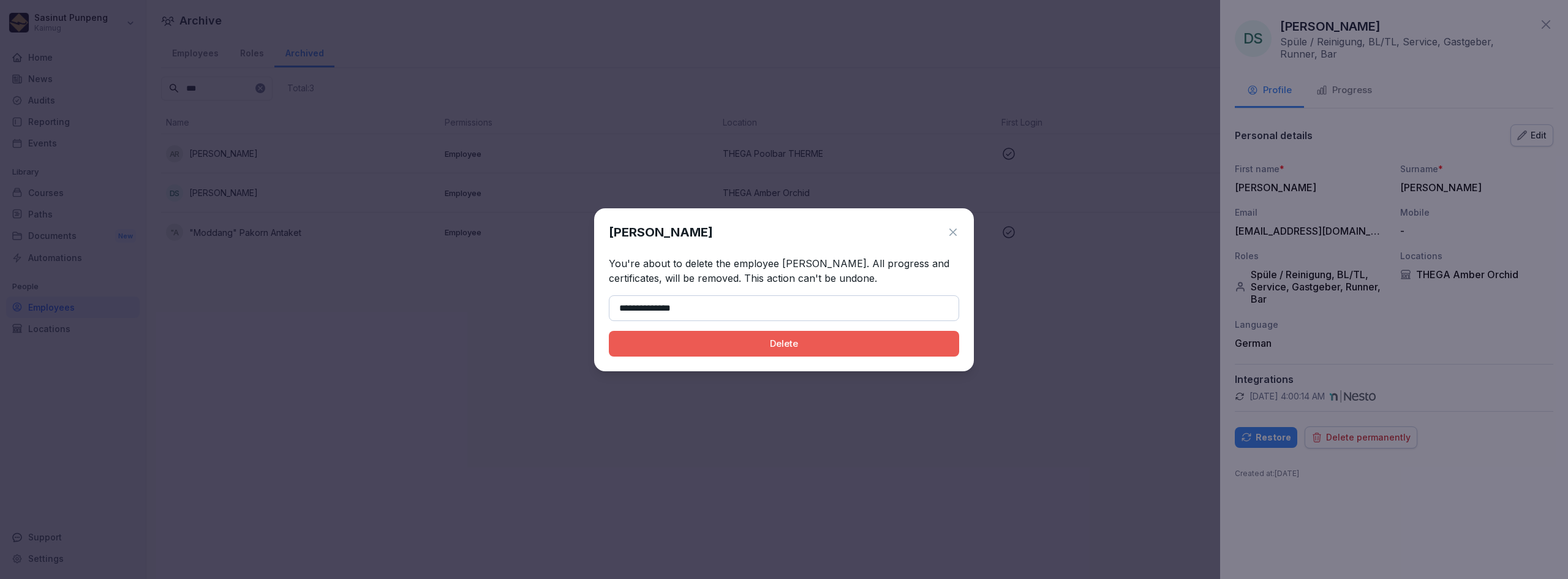
type input "**********"
click at [800, 346] on div "Delete" at bounding box center [784, 343] width 331 height 13
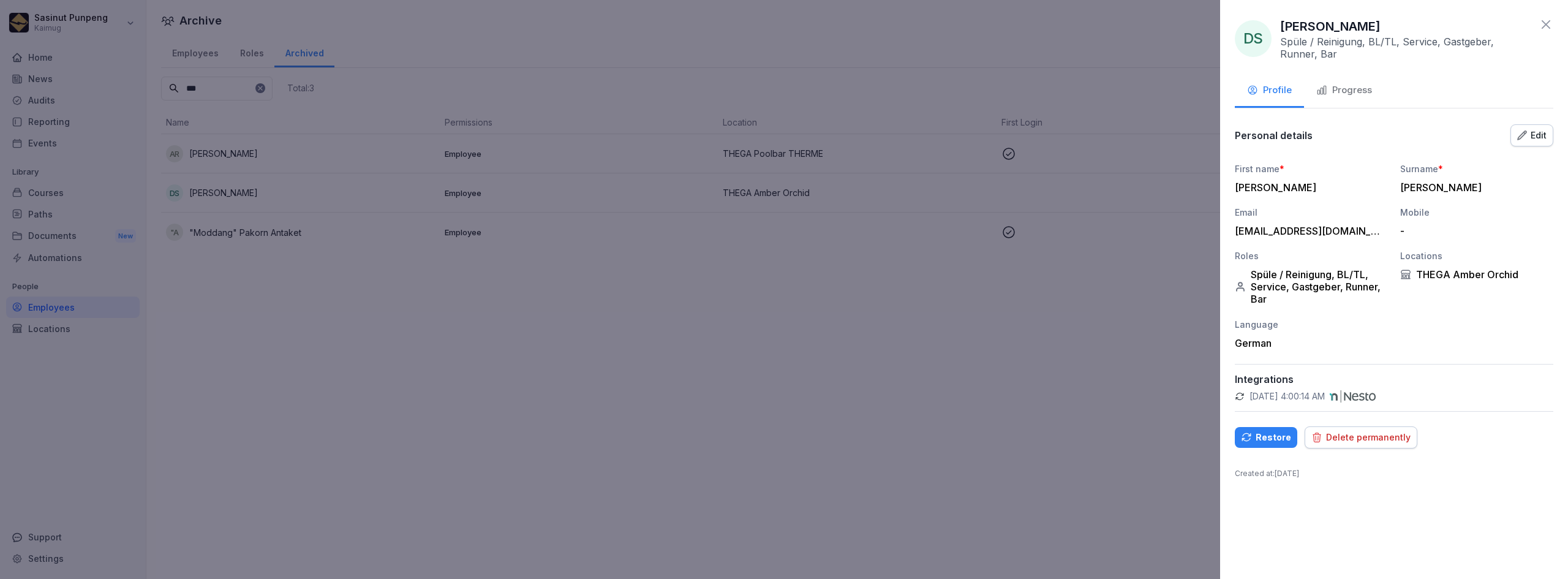
click at [1545, 20] on icon at bounding box center [1546, 24] width 15 height 15
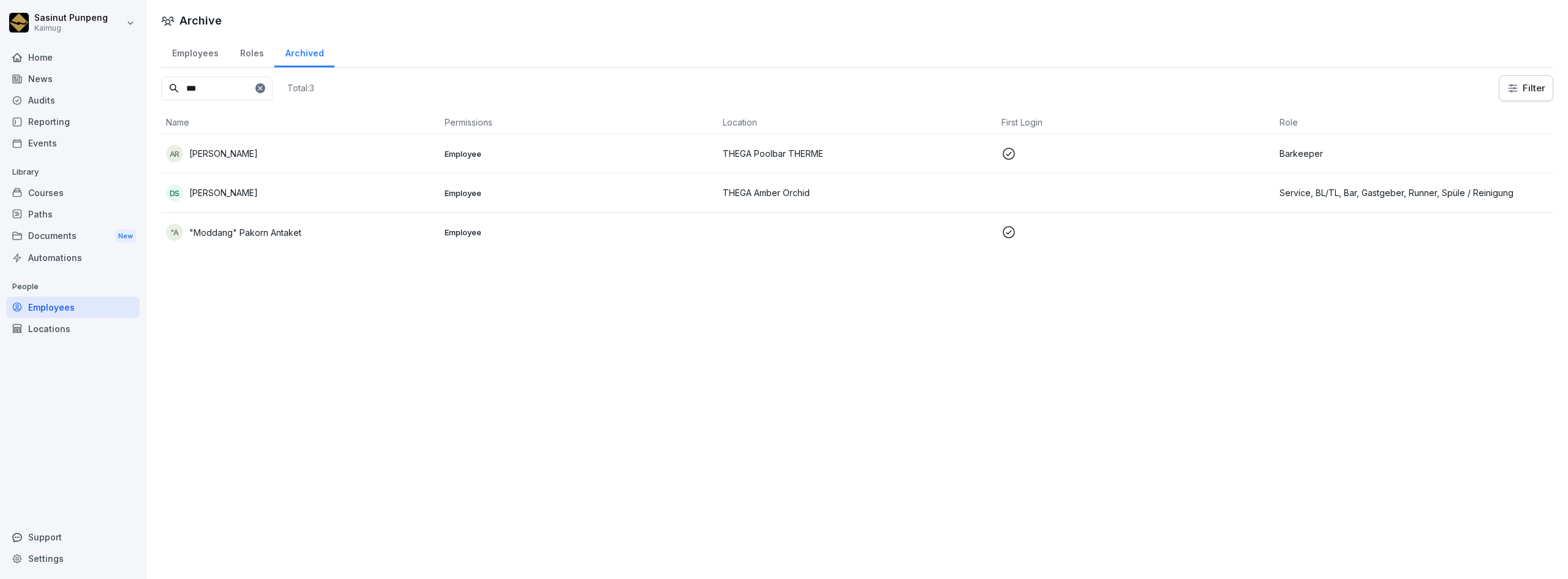
click at [331, 221] on td ""A "Moddang" Pakorn Antaket" at bounding box center [300, 232] width 279 height 39
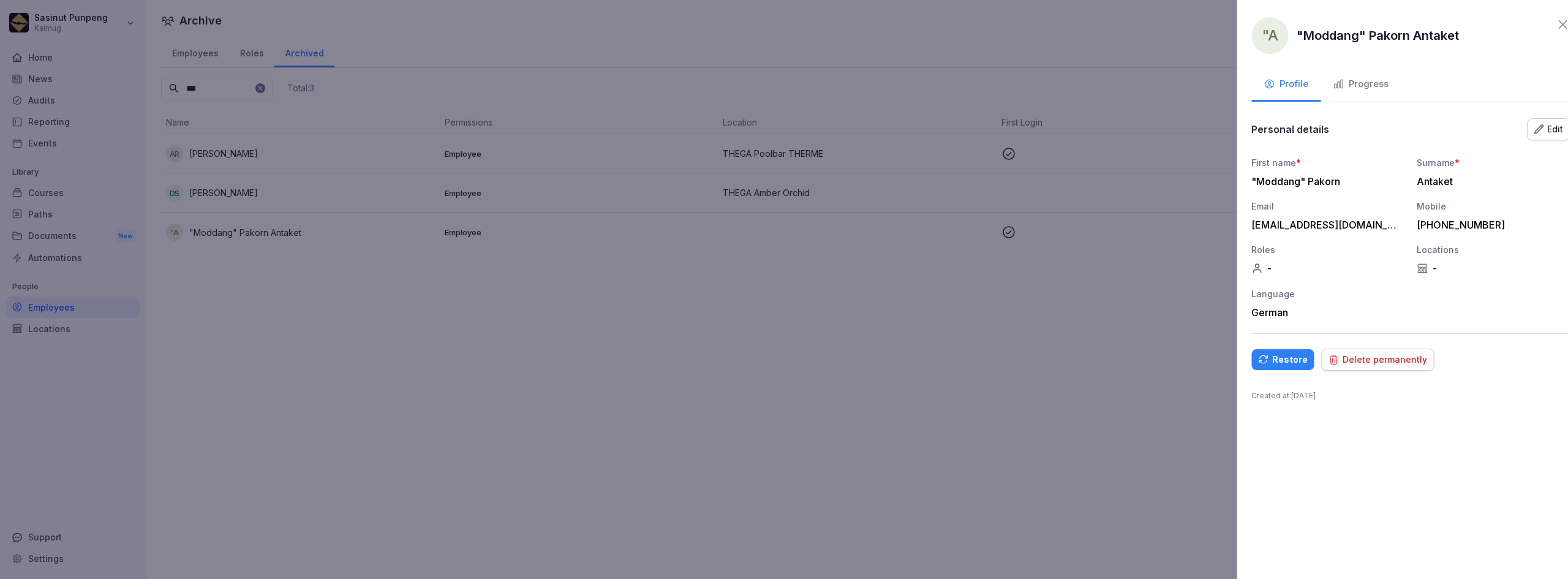
click at [312, 194] on div at bounding box center [784, 289] width 1568 height 579
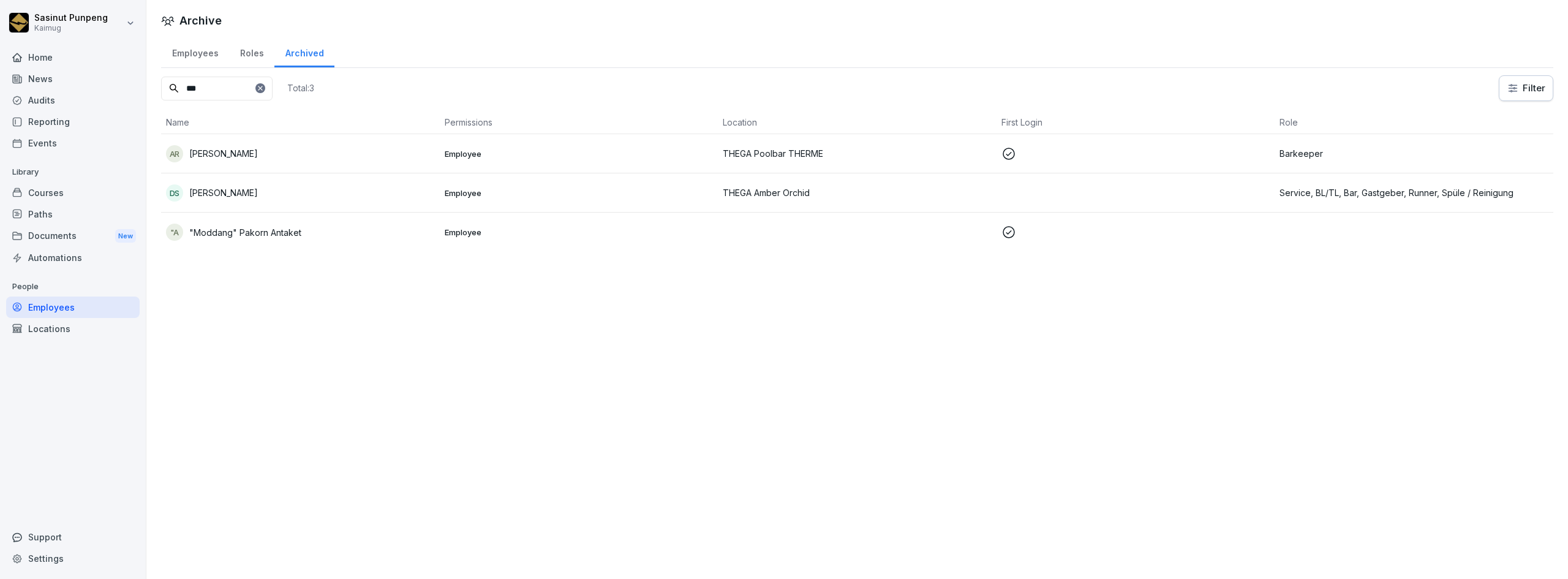
click at [253, 176] on td "DS [PERSON_NAME]" at bounding box center [300, 193] width 279 height 39
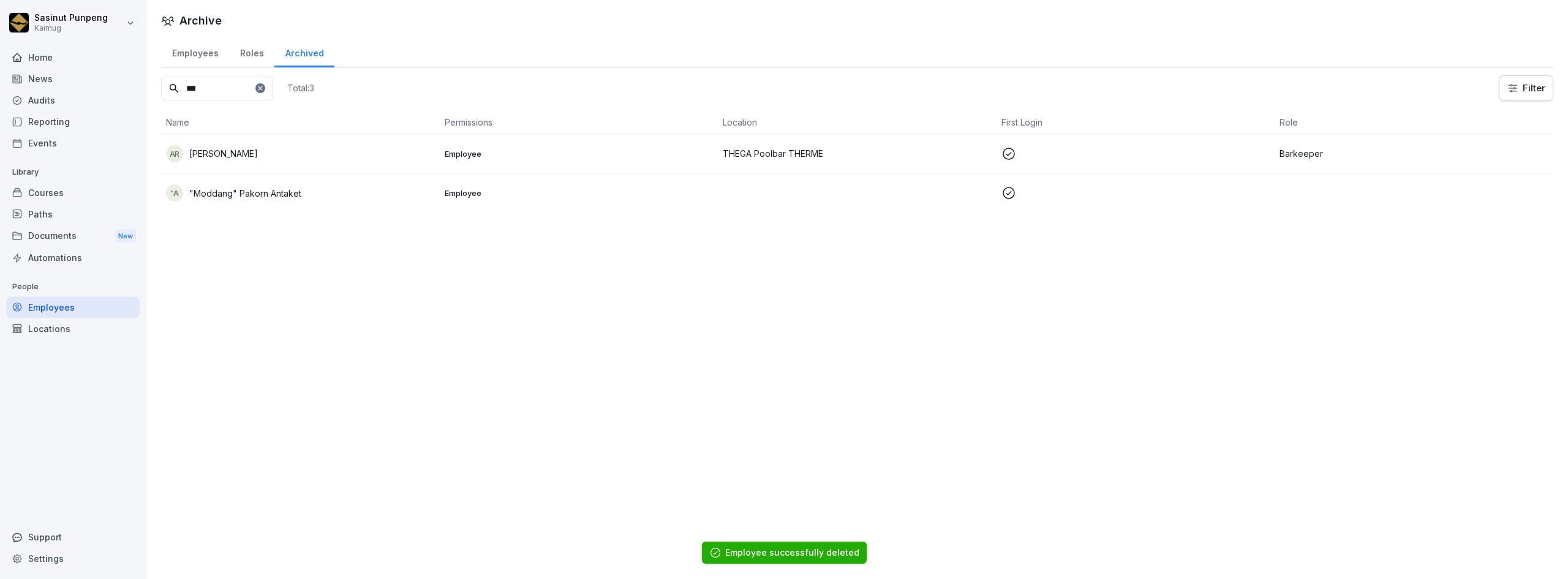
click at [62, 192] on div "Courses" at bounding box center [73, 192] width 134 height 21
